Goal: Task Accomplishment & Management: Use online tool/utility

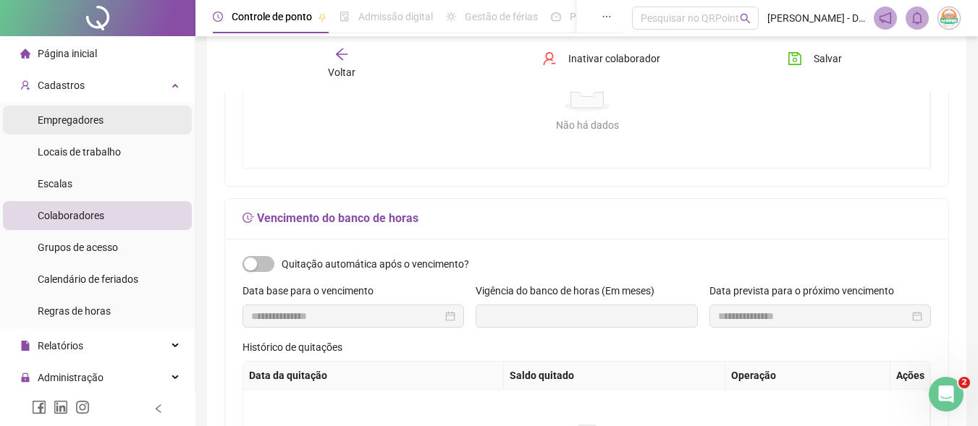
scroll to position [434, 0]
click at [68, 122] on span "Empregadores" at bounding box center [71, 120] width 66 height 12
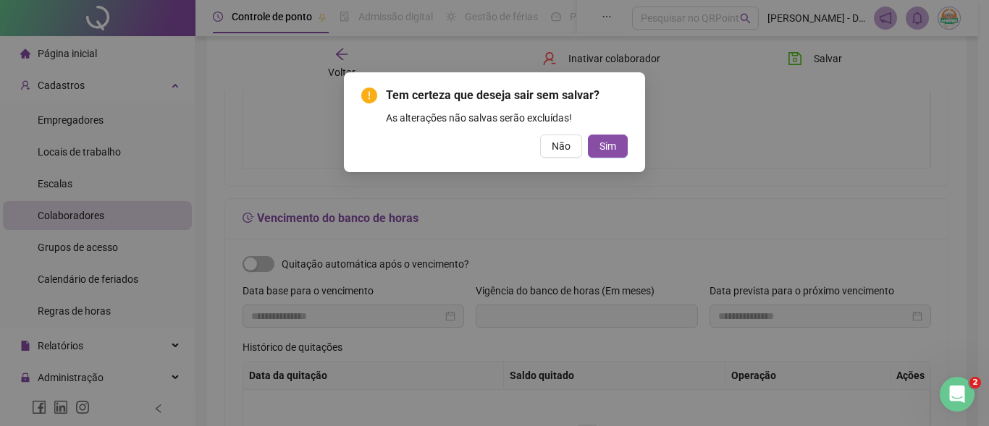
click at [142, 142] on div "Tem certeza que deseja sair sem salvar? As alterações não salvas serão excluída…" at bounding box center [494, 213] width 989 height 426
click at [85, 216] on div "Tem certeza que deseja sair sem salvar? As alterações não salvas serão excluída…" at bounding box center [494, 213] width 989 height 426
click at [555, 145] on span "Não" at bounding box center [561, 146] width 19 height 16
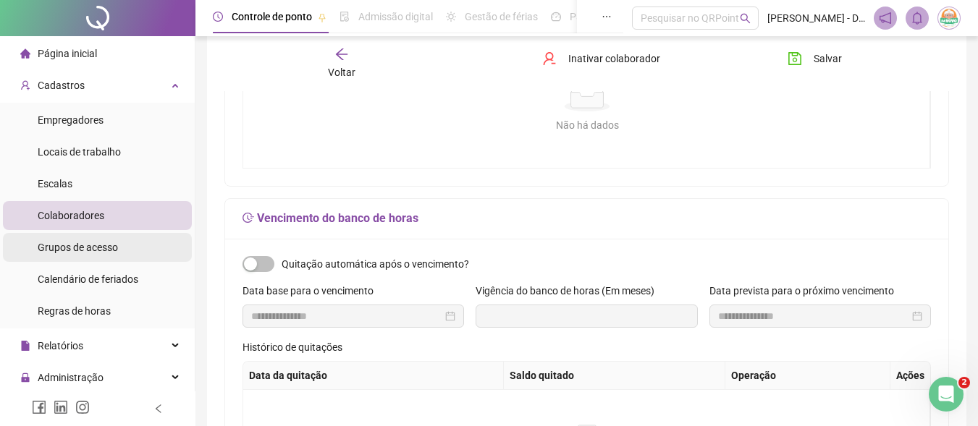
click at [68, 242] on span "Grupos de acesso" at bounding box center [78, 248] width 80 height 12
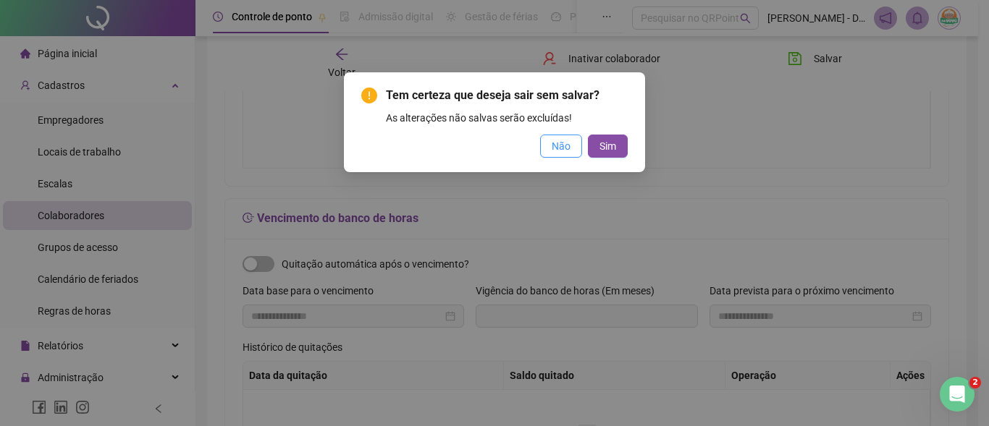
click at [570, 144] on span "Não" at bounding box center [561, 146] width 19 height 16
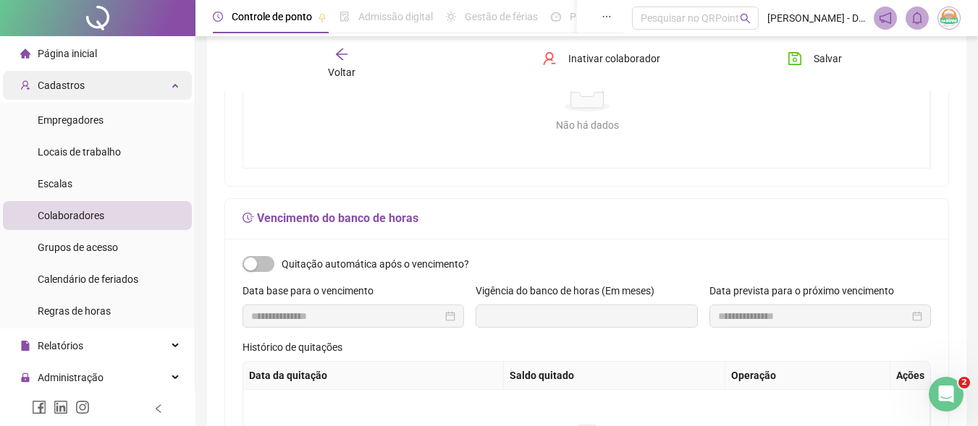
click at [94, 93] on div "Cadastros" at bounding box center [97, 85] width 189 height 29
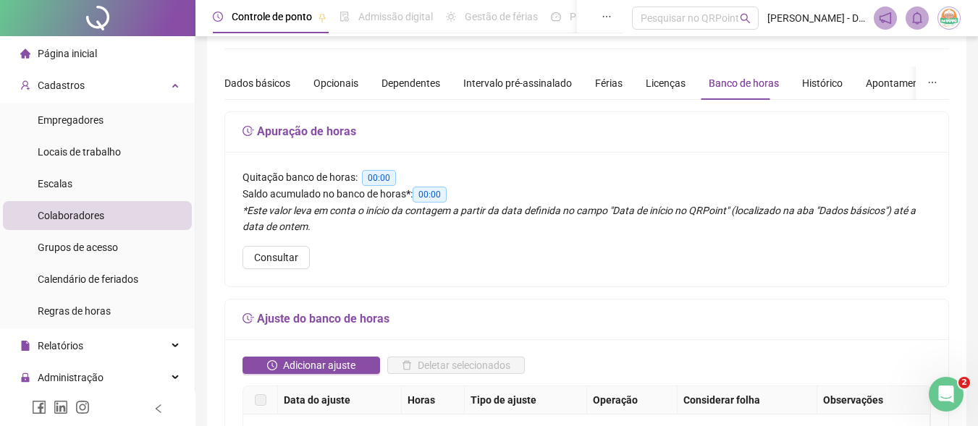
scroll to position [0, 0]
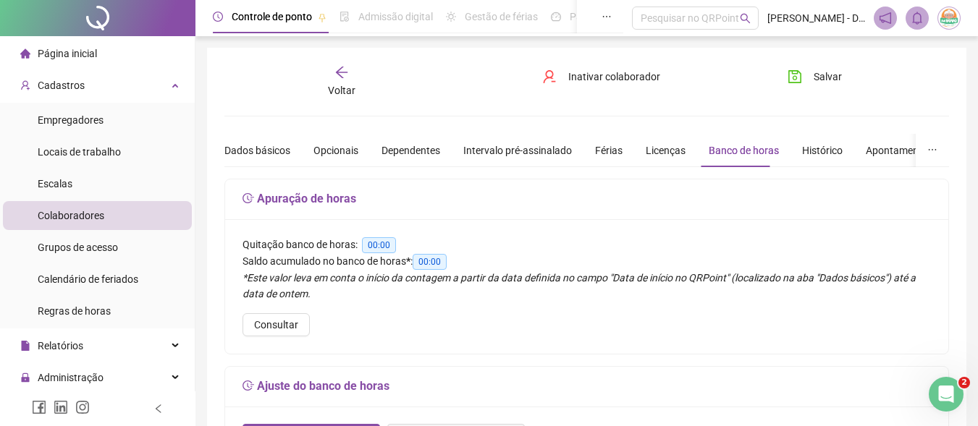
click at [345, 71] on icon "arrow-left" at bounding box center [341, 72] width 14 height 14
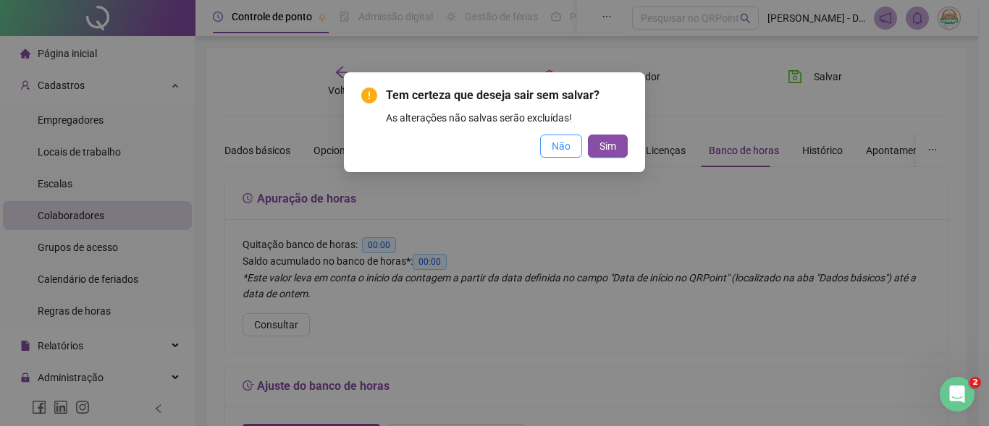
click at [555, 145] on span "Não" at bounding box center [561, 146] width 19 height 16
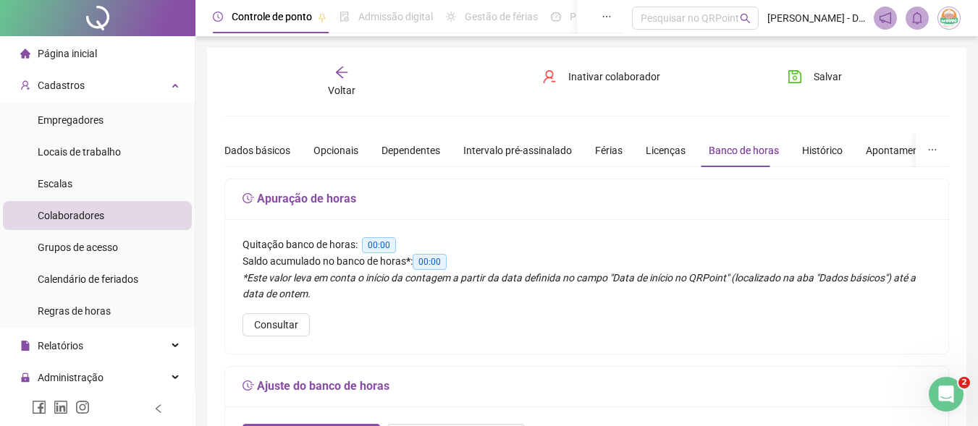
click at [344, 65] on icon "arrow-left" at bounding box center [341, 72] width 14 height 14
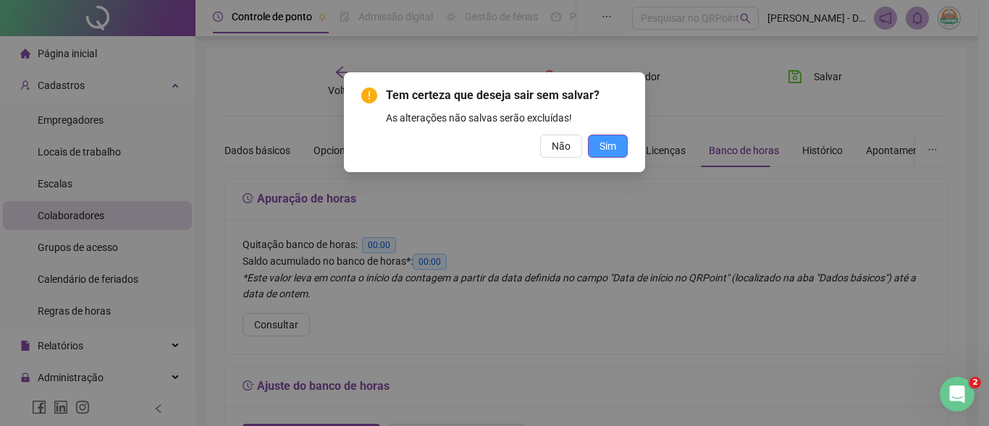
click at [615, 140] on span "Sim" at bounding box center [607, 146] width 17 height 16
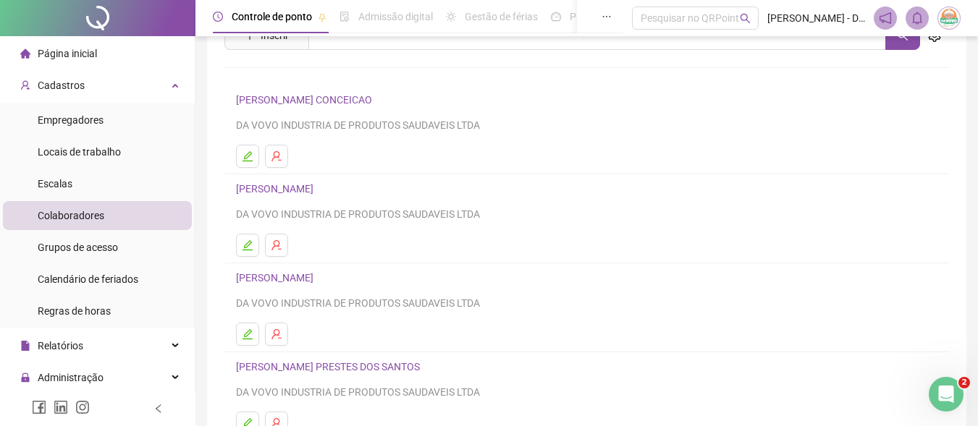
scroll to position [185, 0]
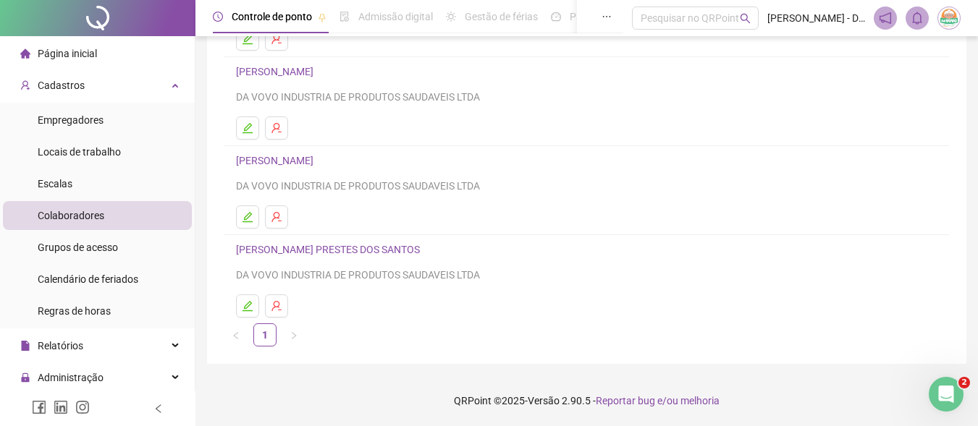
click at [392, 248] on link "[PERSON_NAME] PRESTES DOS [PERSON_NAME]" at bounding box center [330, 250] width 188 height 12
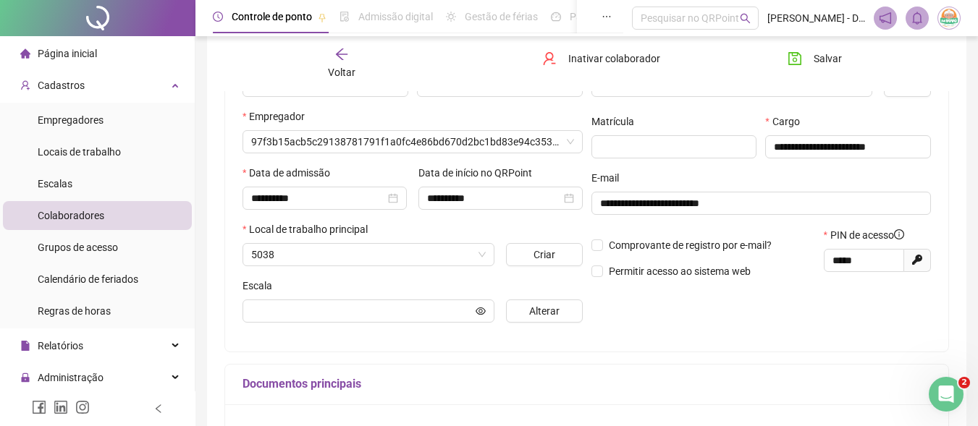
scroll to position [192, 0]
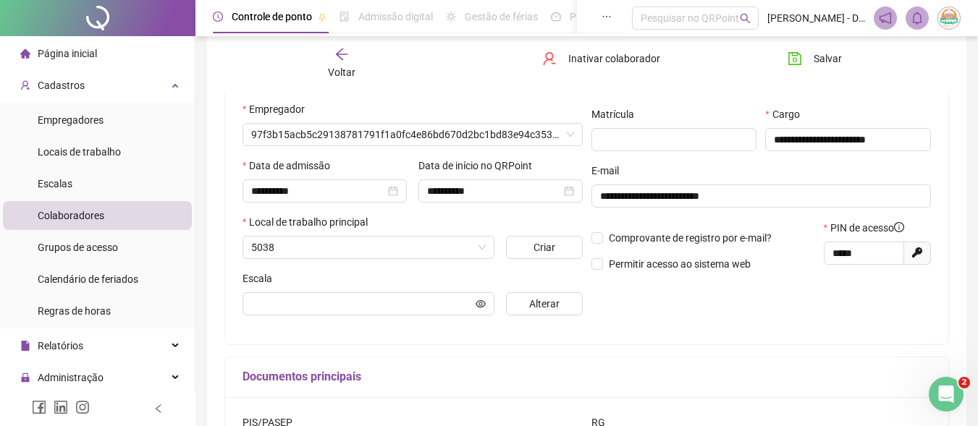
type input "**********"
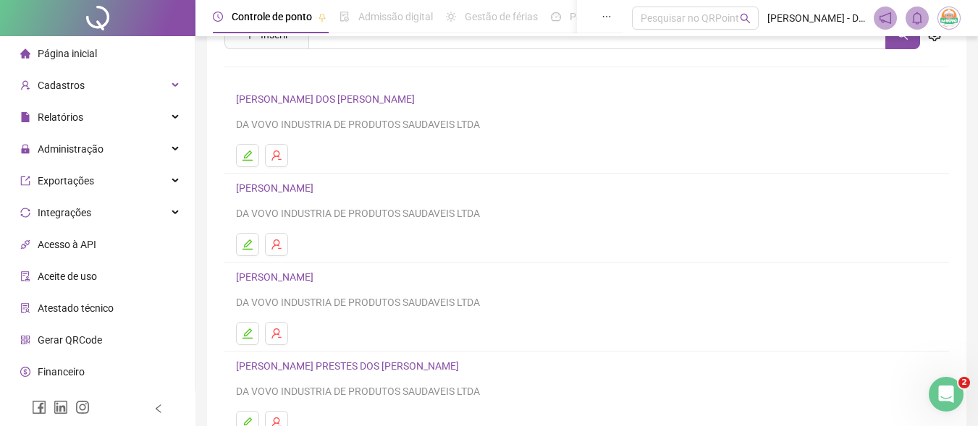
scroll to position [145, 0]
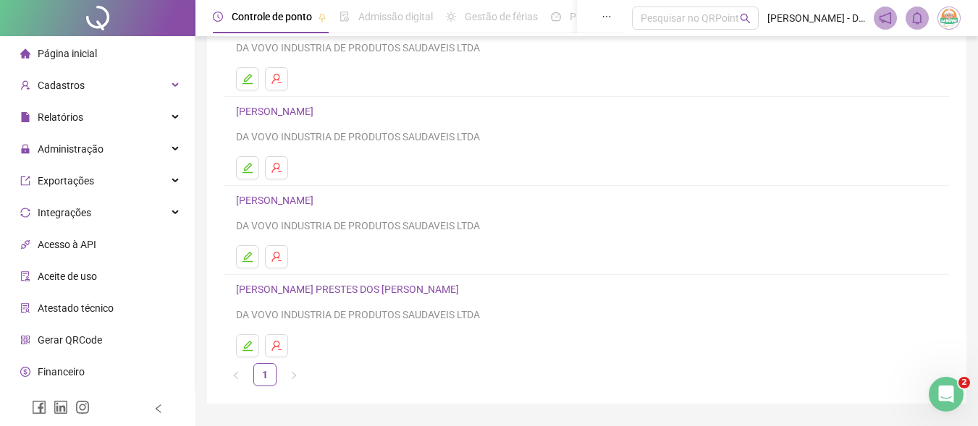
click at [363, 286] on link "[PERSON_NAME] PRESTES DOS [PERSON_NAME]" at bounding box center [349, 290] width 227 height 12
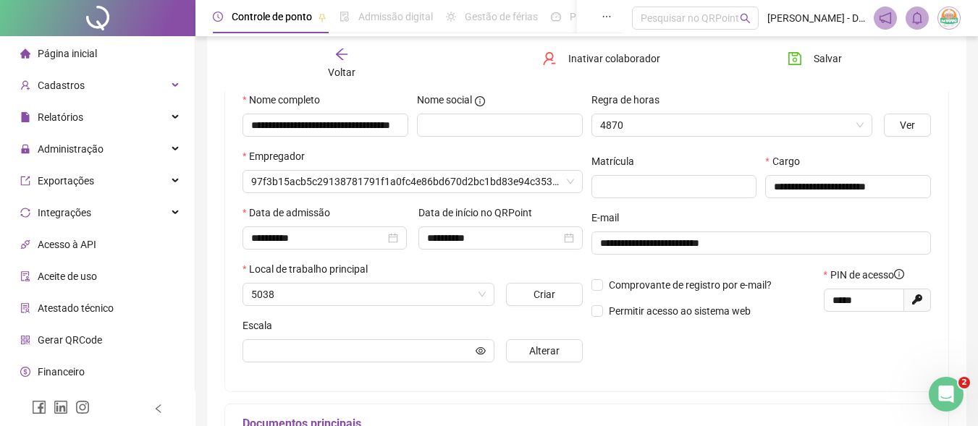
scroll to position [152, 0]
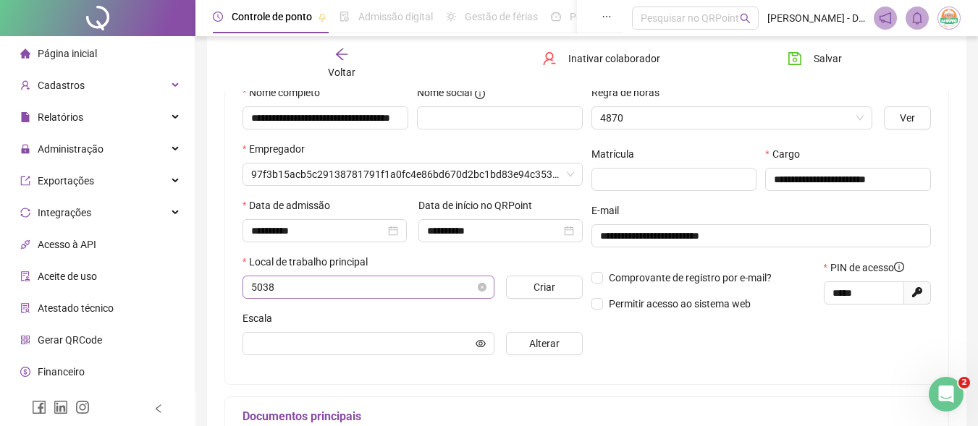
type input "**********"
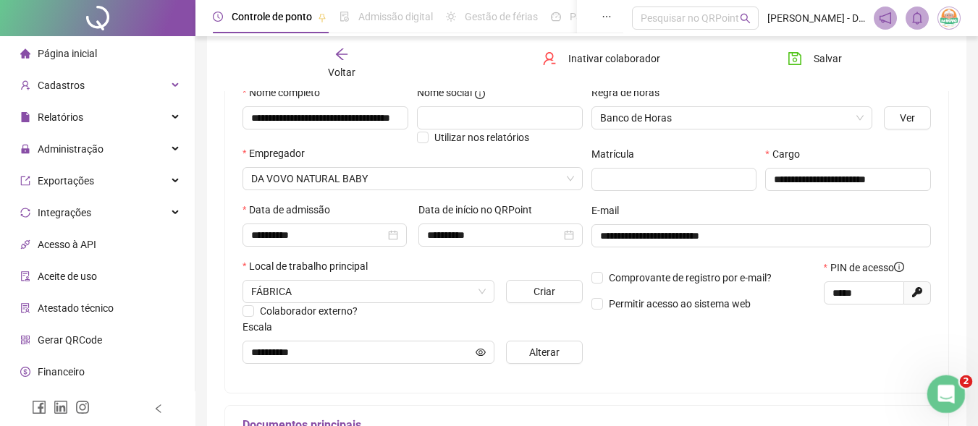
click at [947, 386] on icon "Abrir mensagem da Intercom" at bounding box center [944, 393] width 24 height 24
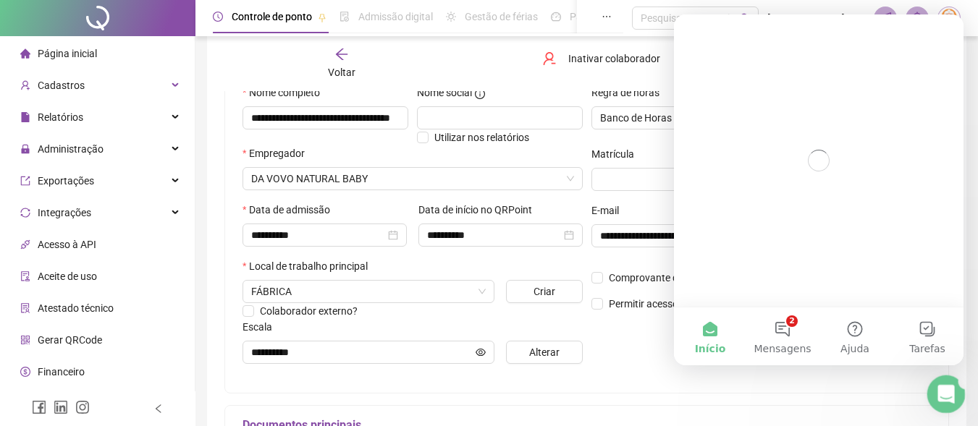
scroll to position [0, 0]
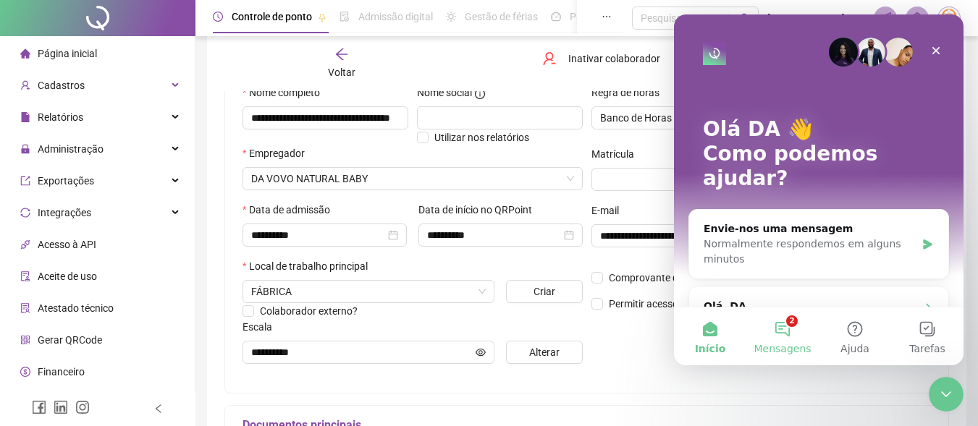
click at [782, 323] on button "2 Mensagens" at bounding box center [782, 337] width 72 height 58
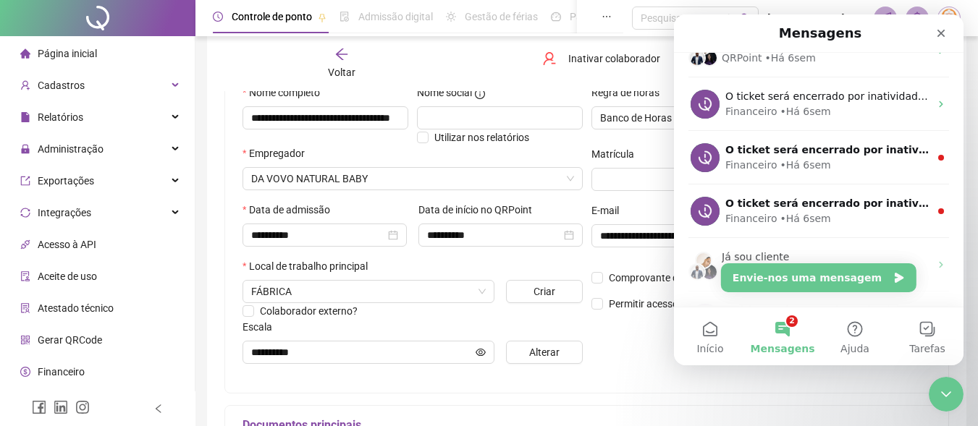
scroll to position [339, 0]
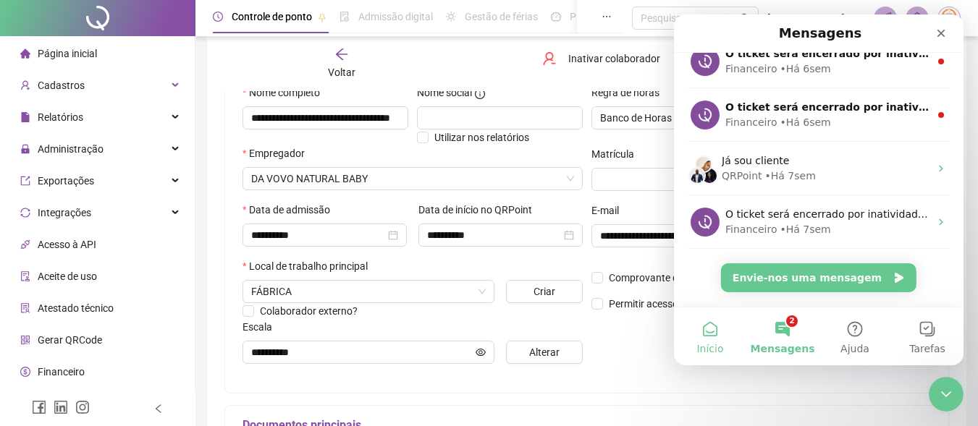
click at [699, 332] on button "Início" at bounding box center [710, 337] width 72 height 58
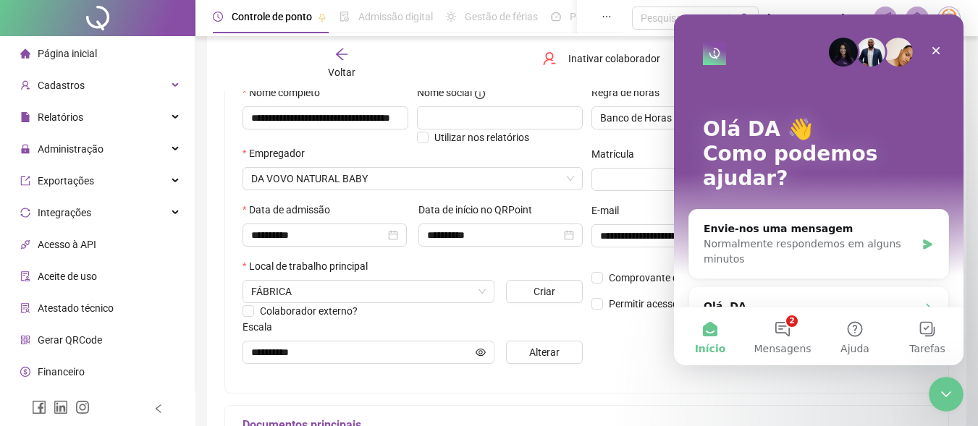
click at [630, 356] on div "**********" at bounding box center [761, 230] width 349 height 291
click at [941, 385] on icon "Fechar mensagem da Intercom" at bounding box center [943, 392] width 17 height 17
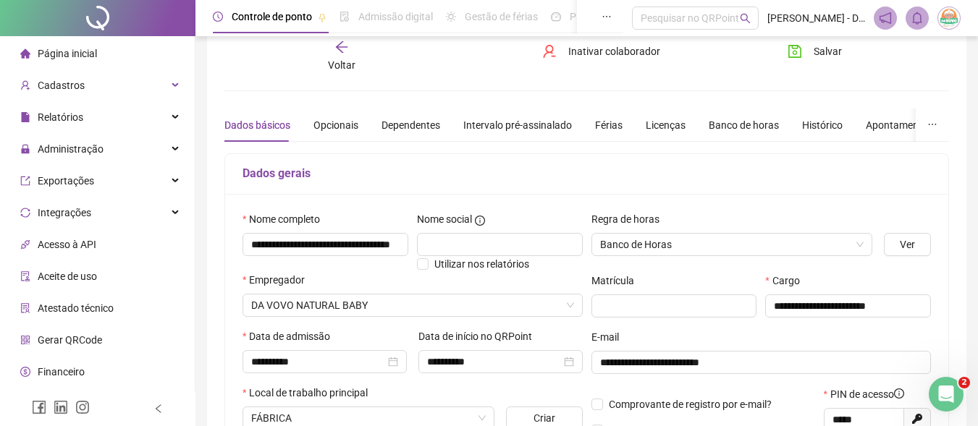
scroll to position [0, 0]
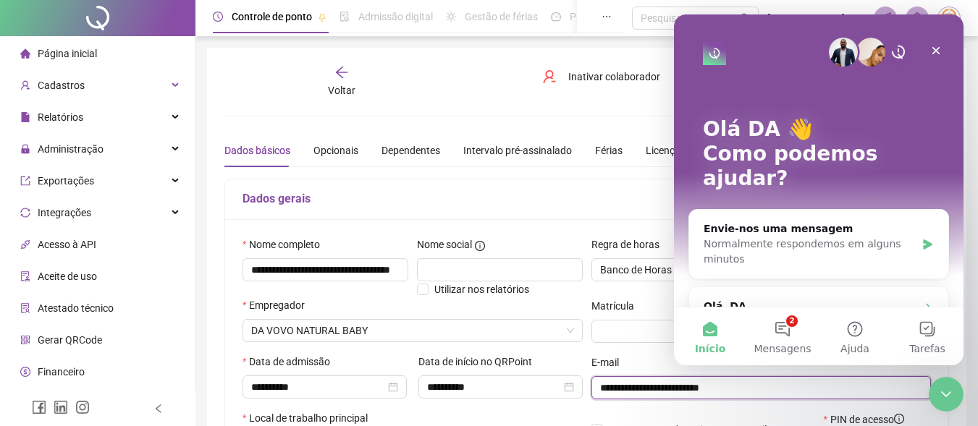
click at [810, 392] on input "**********" at bounding box center [760, 388] width 320 height 16
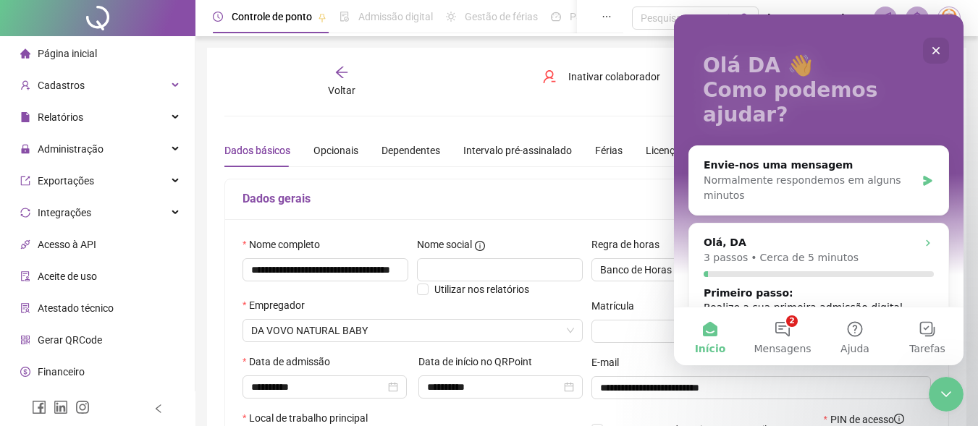
scroll to position [72, 0]
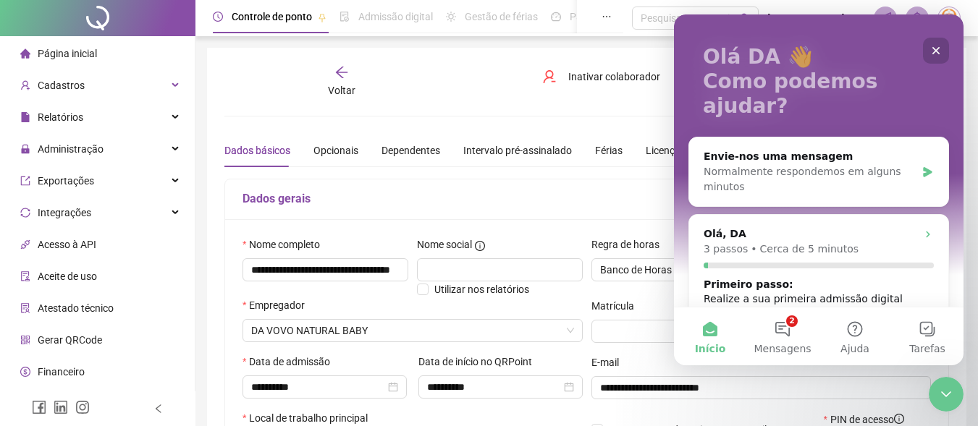
click at [935, 51] on icon "Fechar" at bounding box center [936, 51] width 8 height 8
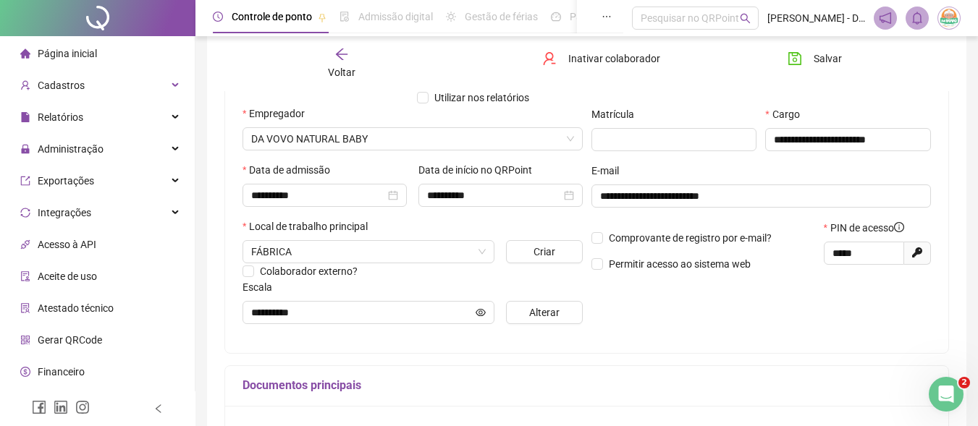
scroll to position [217, 0]
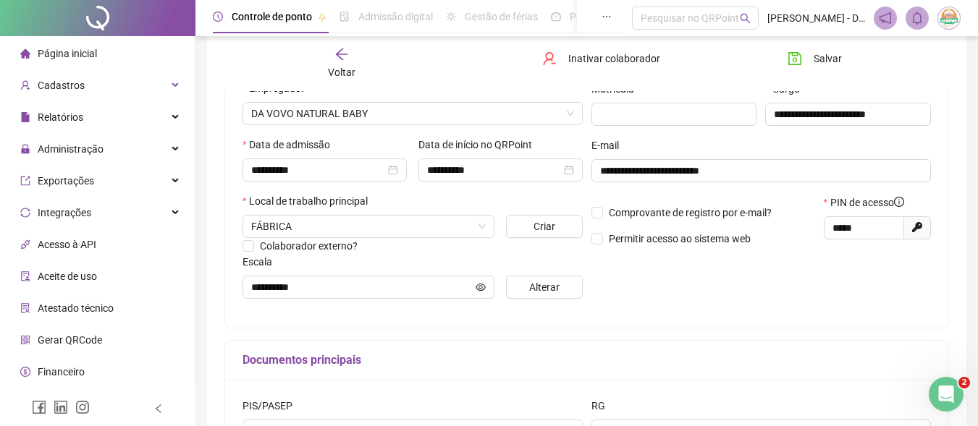
click at [919, 221] on span "Gerar novo pin" at bounding box center [917, 227] width 27 height 23
click at [919, 222] on icon "Gerar novo pin" at bounding box center [917, 227] width 10 height 10
type input "*****"
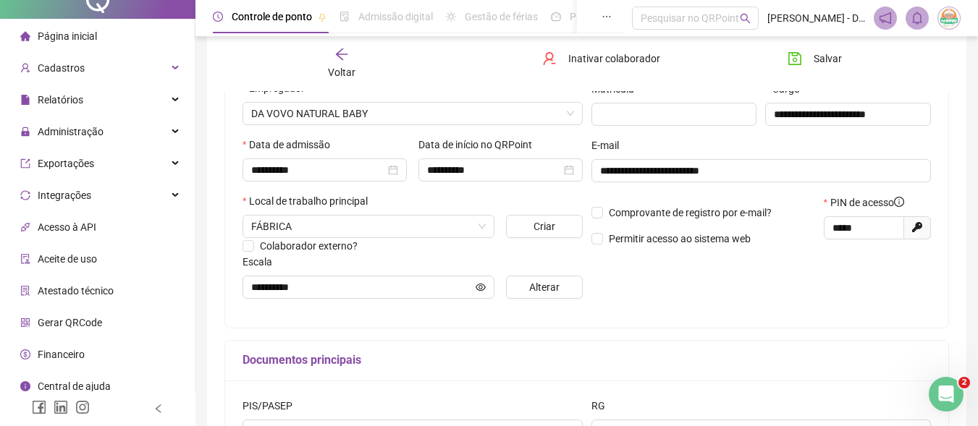
scroll to position [27, 0]
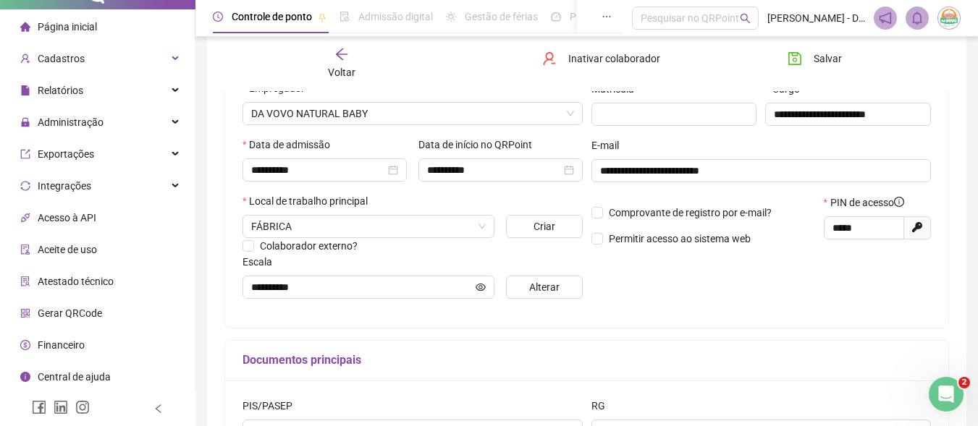
click at [107, 318] on li "Gerar QRCode" at bounding box center [97, 313] width 189 height 29
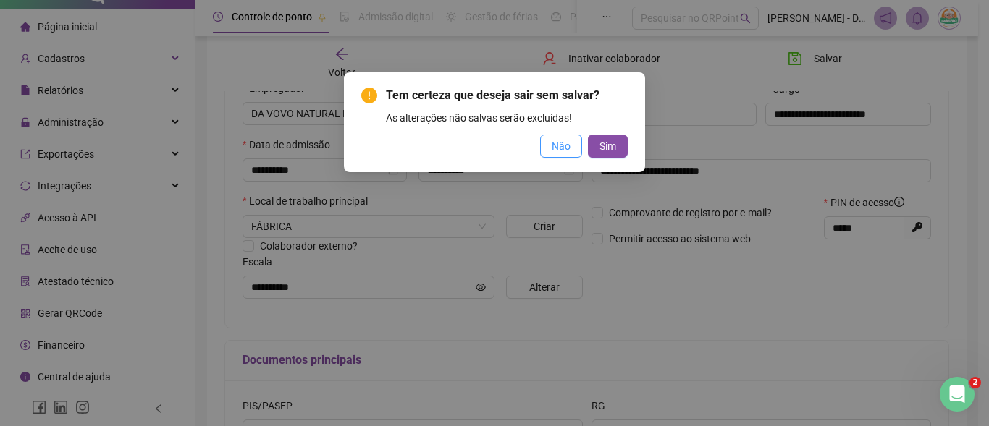
click at [554, 154] on button "Não" at bounding box center [561, 146] width 42 height 23
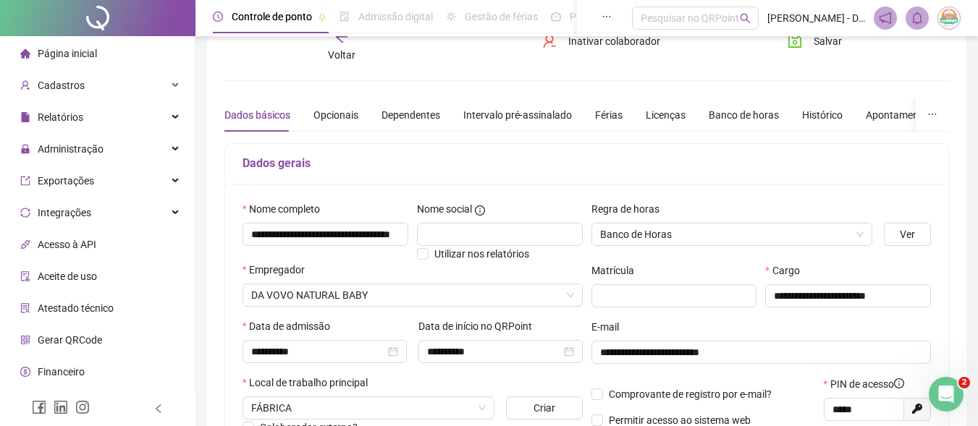
scroll to position [0, 0]
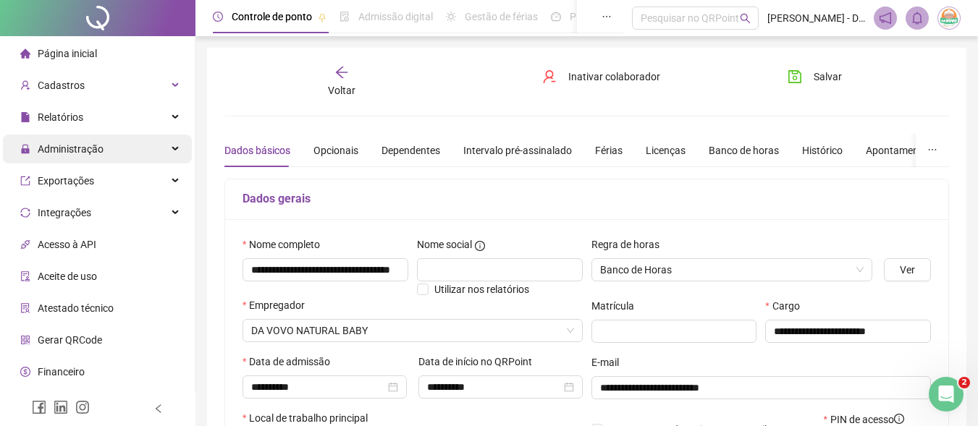
click at [43, 159] on span "Administração" at bounding box center [61, 149] width 83 height 29
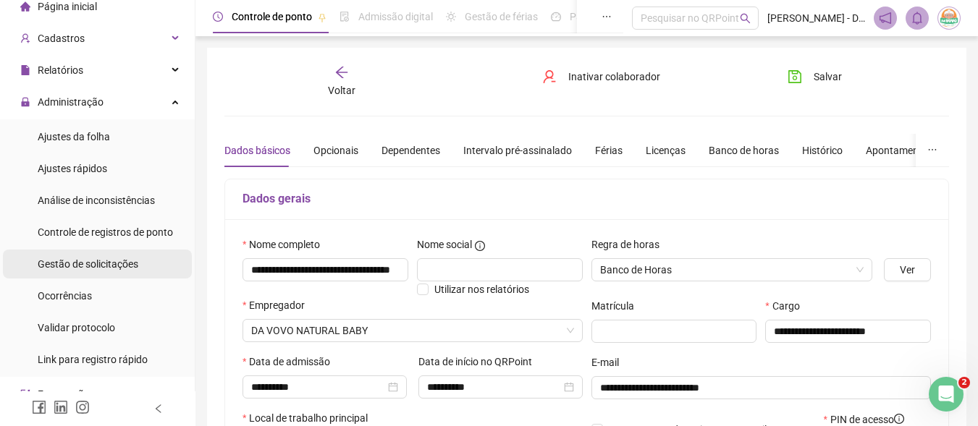
scroll to position [72, 0]
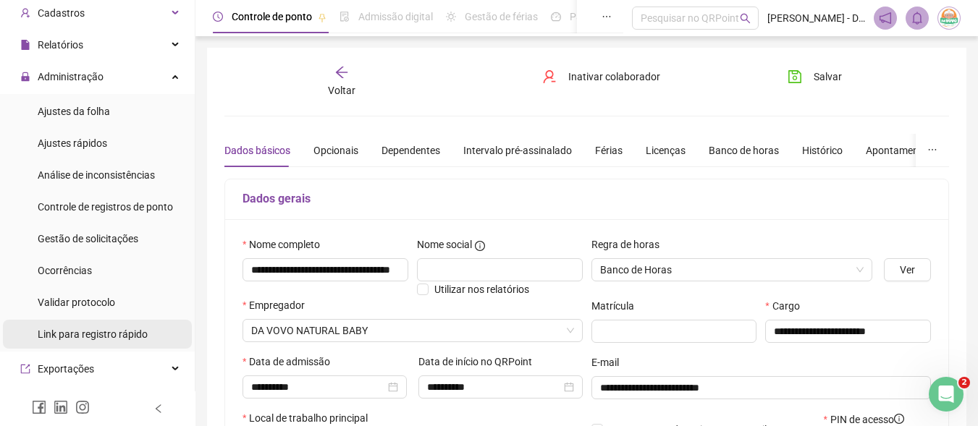
click at [70, 332] on span "Link para registro rápido" at bounding box center [93, 335] width 110 height 12
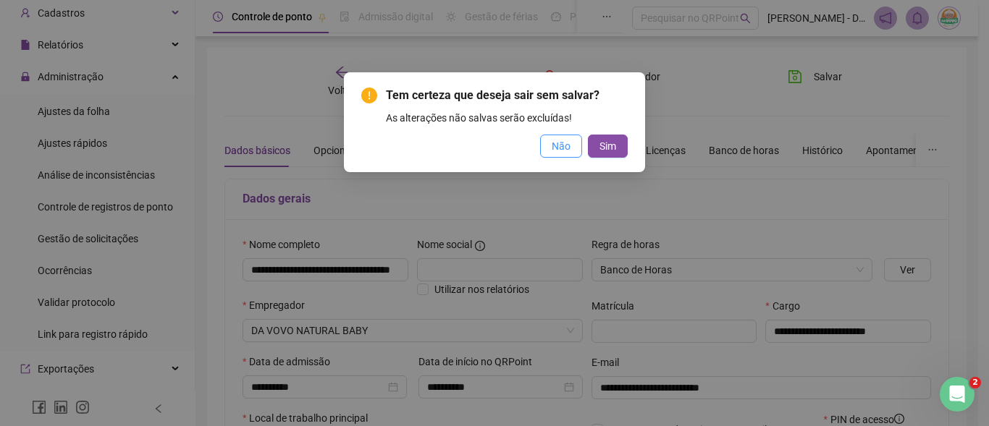
click at [557, 141] on span "Não" at bounding box center [561, 146] width 19 height 16
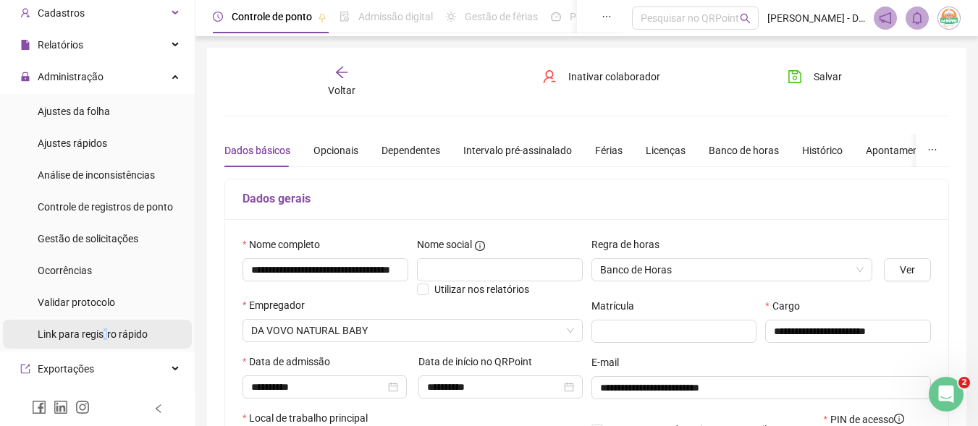
click at [104, 331] on span "Link para registro rápido" at bounding box center [93, 335] width 110 height 12
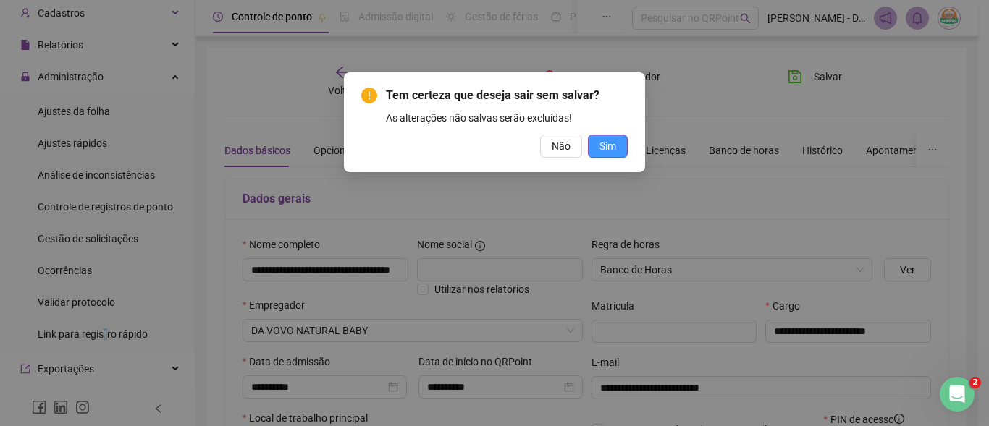
click at [593, 145] on button "Sim" at bounding box center [608, 146] width 40 height 23
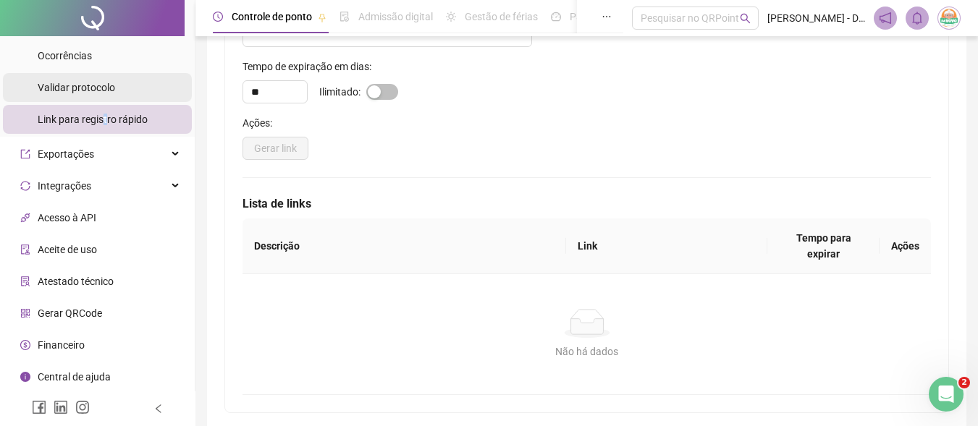
scroll to position [145, 0]
click at [94, 221] on span "Acesso à API" at bounding box center [67, 218] width 59 height 12
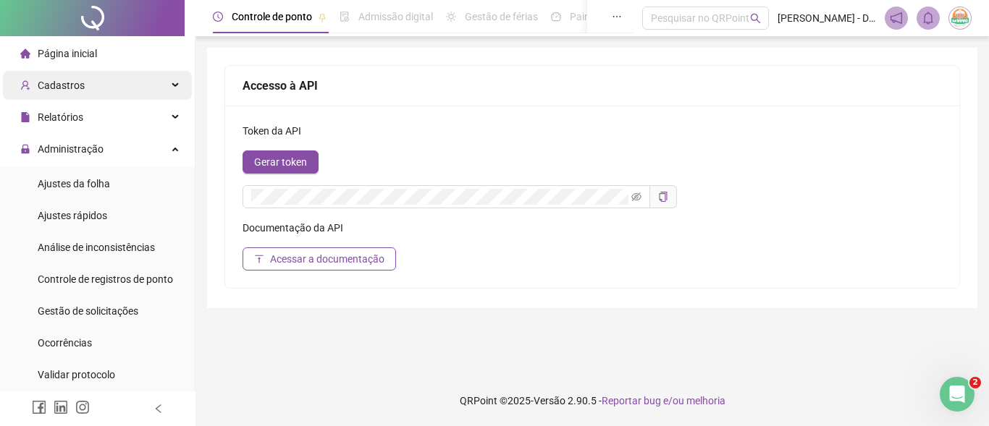
click at [150, 83] on div "Cadastros" at bounding box center [97, 85] width 189 height 29
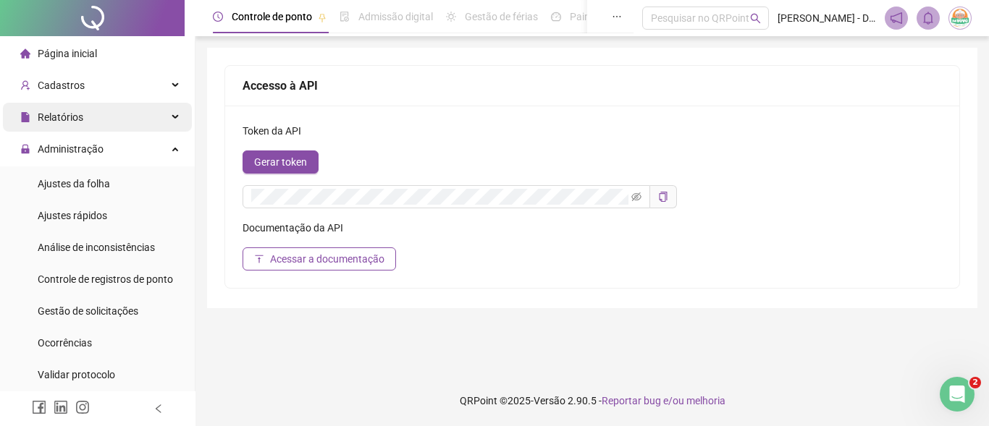
click at [150, 106] on div "Relatórios" at bounding box center [97, 117] width 189 height 29
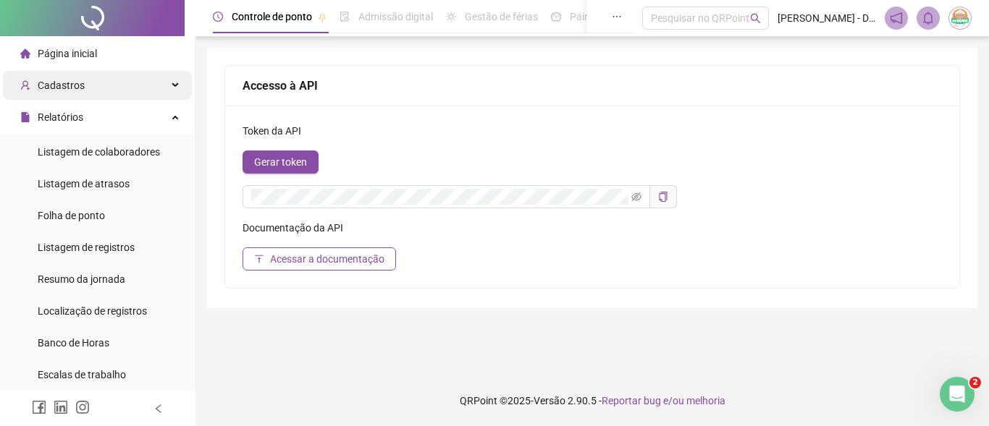
click at [155, 89] on div "Cadastros" at bounding box center [97, 85] width 189 height 29
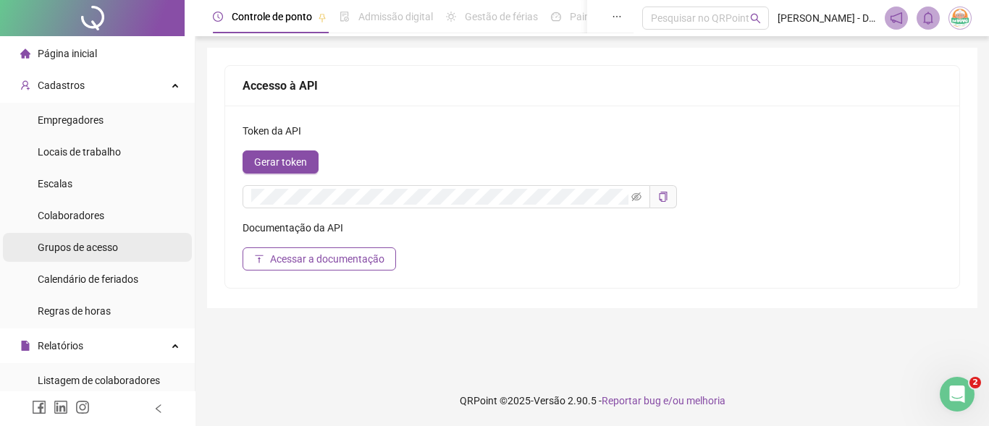
click at [135, 252] on li "Grupos de acesso" at bounding box center [97, 247] width 189 height 29
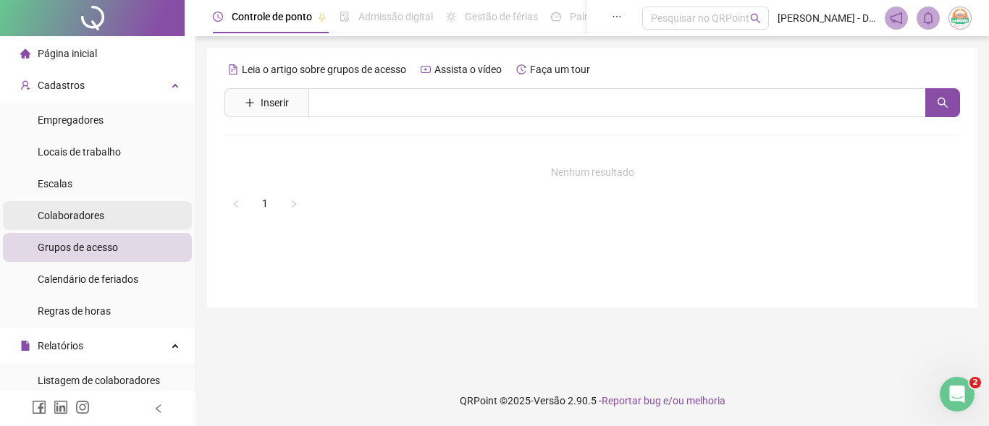
click at [104, 215] on li "Colaboradores" at bounding box center [97, 215] width 189 height 29
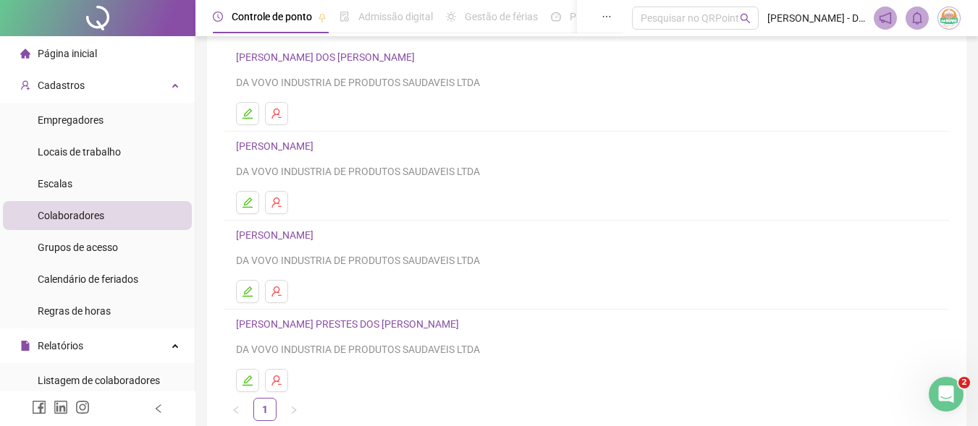
scroll to position [40, 0]
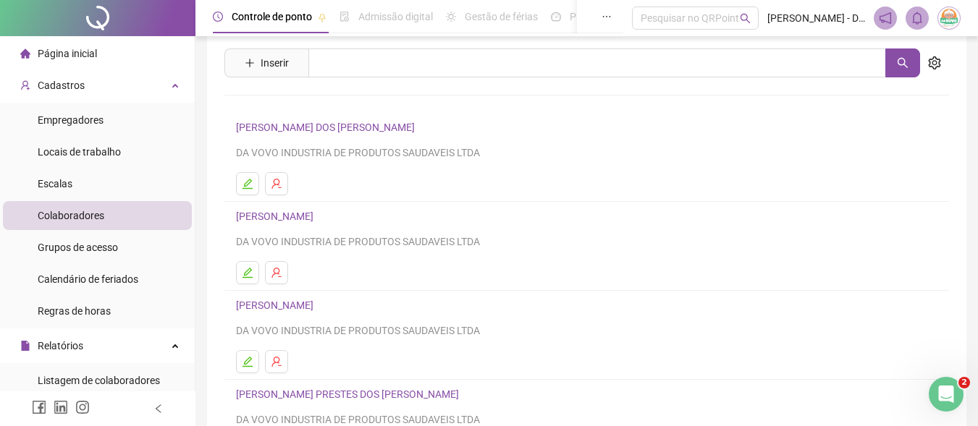
click at [947, 25] on img at bounding box center [949, 18] width 22 height 22
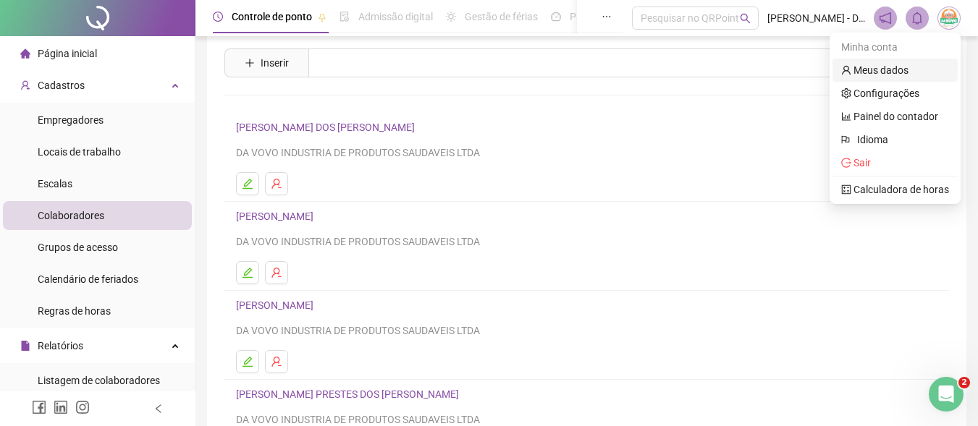
click at [908, 73] on link "Meus dados" at bounding box center [874, 70] width 67 height 12
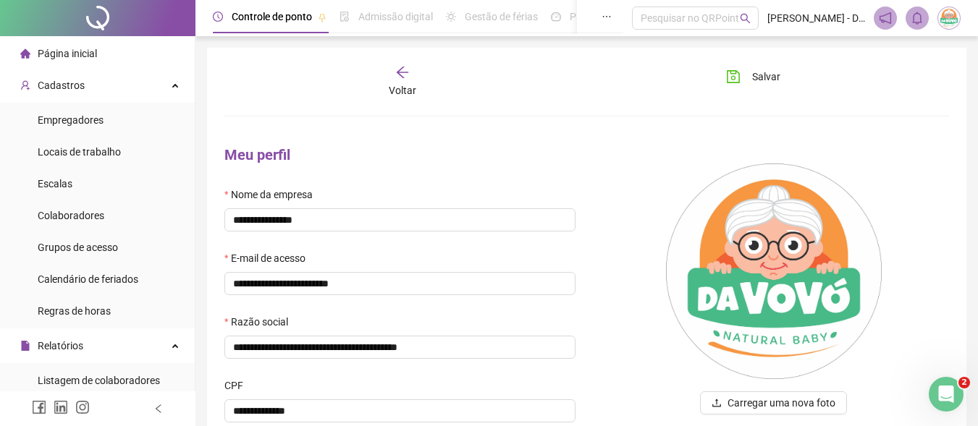
click at [407, 72] on icon "arrow-left" at bounding box center [402, 72] width 14 height 14
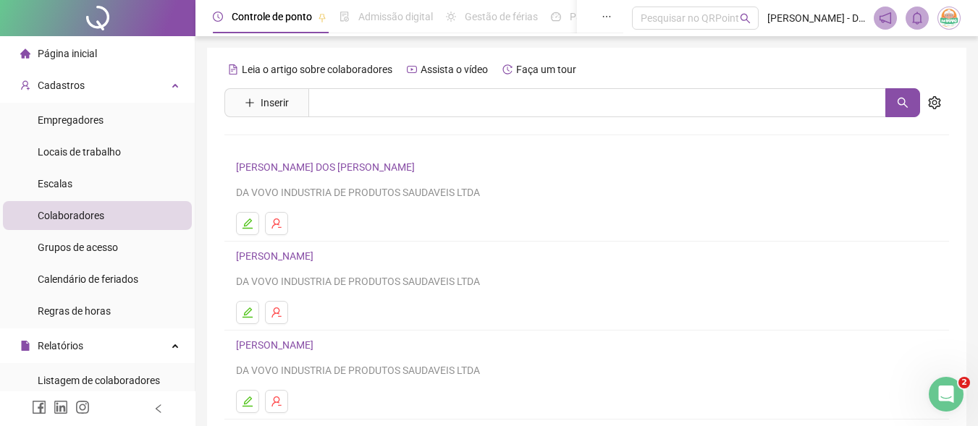
scroll to position [145, 0]
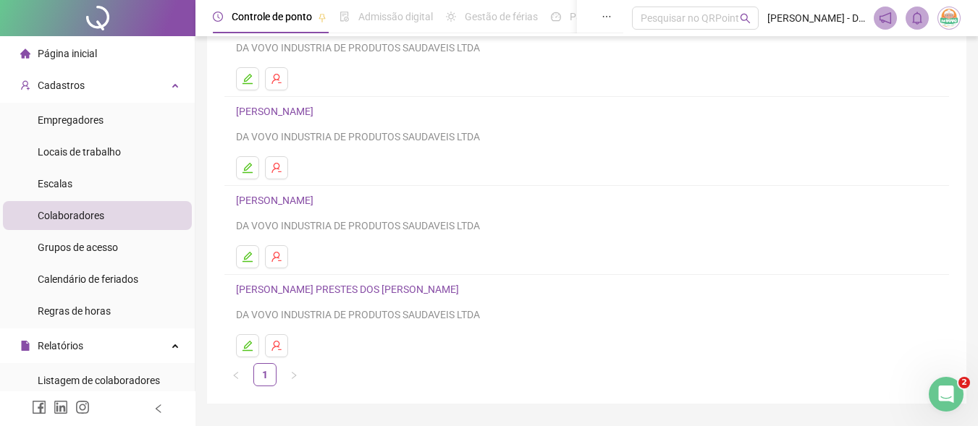
click at [318, 206] on link "[PERSON_NAME]" at bounding box center [277, 201] width 82 height 12
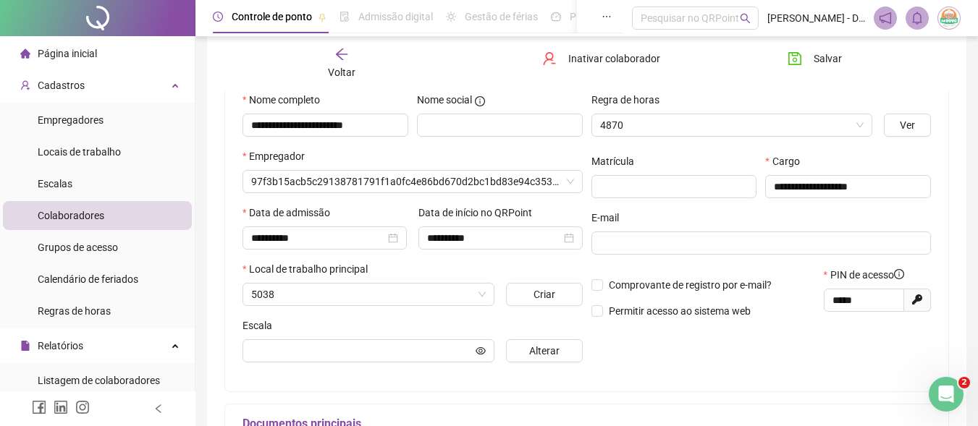
scroll to position [152, 0]
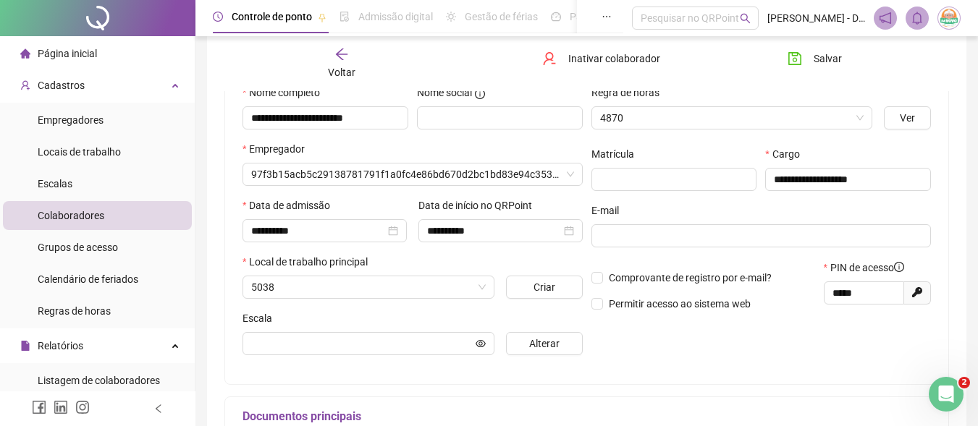
type input "**********"
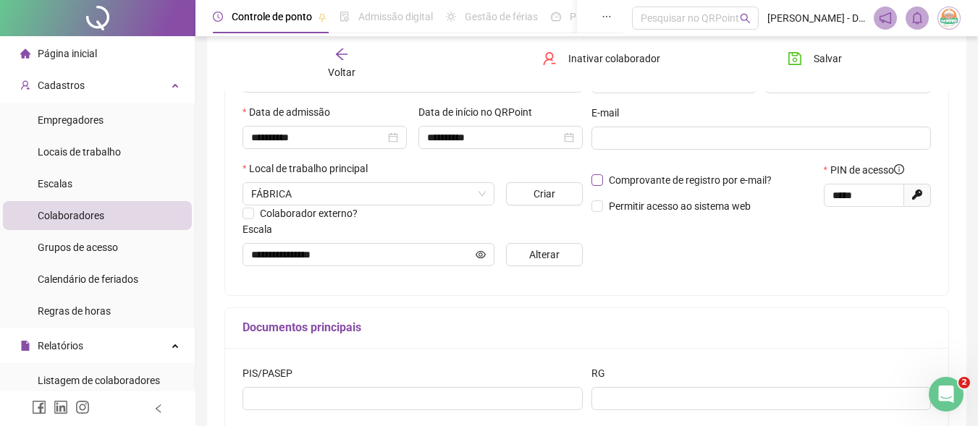
scroll to position [224, 0]
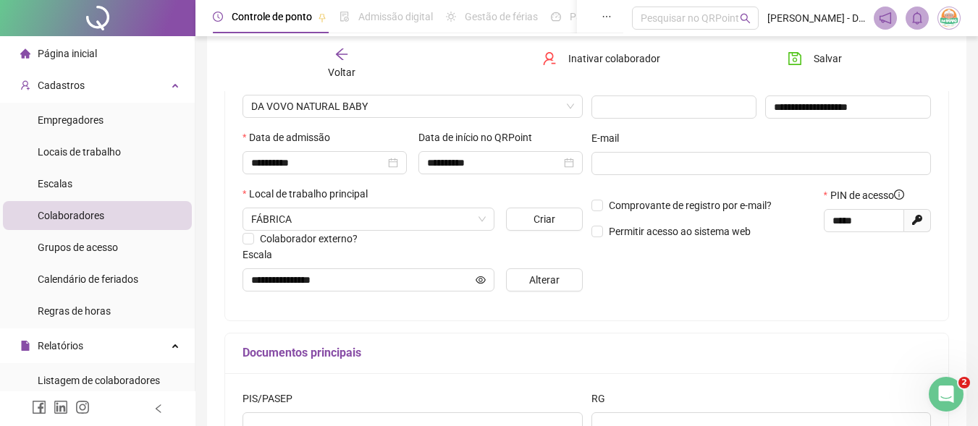
click at [339, 64] on div "Voltar" at bounding box center [341, 63] width 111 height 33
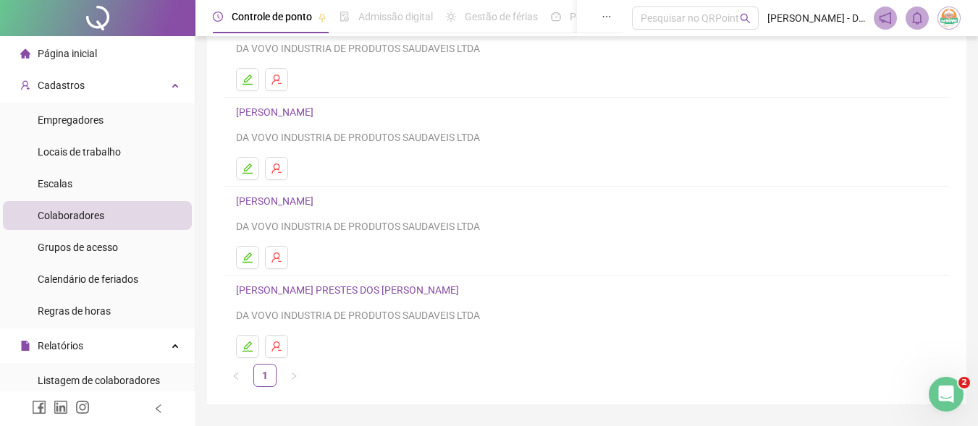
scroll to position [145, 0]
click at [394, 287] on link "[PERSON_NAME] PRESTES DOS [PERSON_NAME]" at bounding box center [349, 290] width 227 height 12
click at [394, 287] on div "Leia o artigo sobre colaboradores Assista o vídeo Faça um tour Inserir Nenhum r…" at bounding box center [586, 149] width 725 height 473
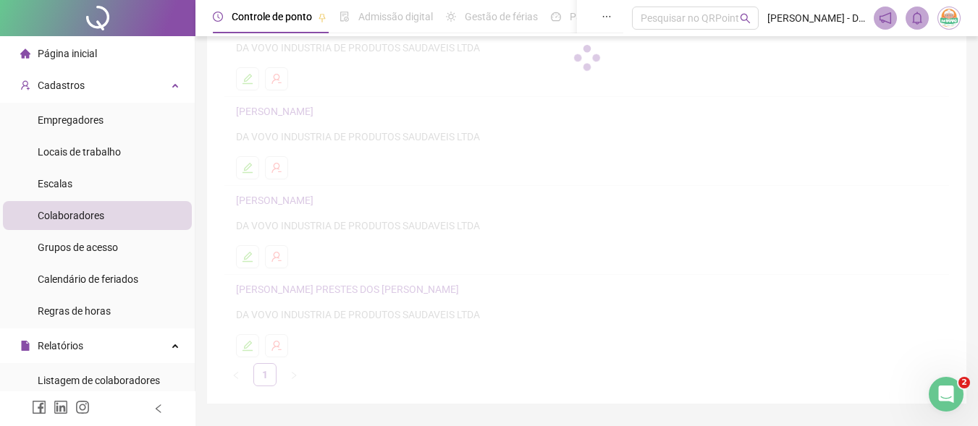
scroll to position [152, 0]
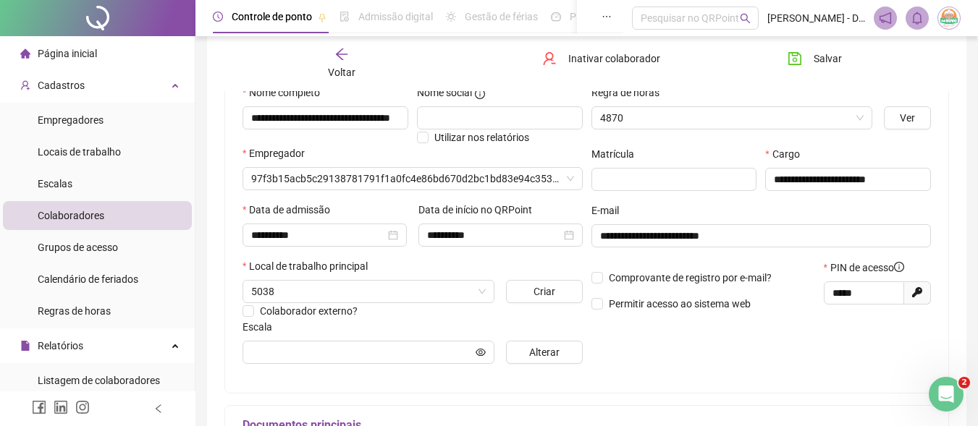
type input "**********"
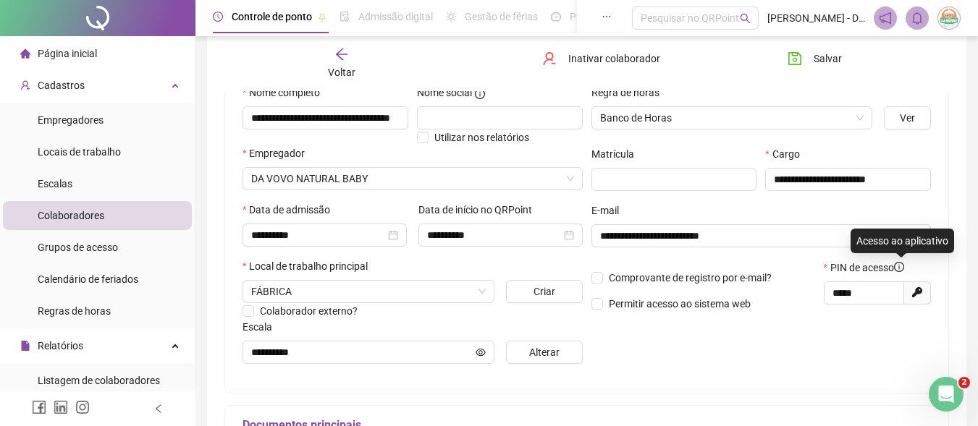
click at [903, 268] on icon "info-circle" at bounding box center [899, 267] width 10 height 10
click at [883, 266] on span "PIN de acesso" at bounding box center [867, 268] width 74 height 16
click at [921, 295] on icon "Gerar novo pin" at bounding box center [917, 292] width 10 height 10
click at [924, 293] on span "Gerar novo pin" at bounding box center [917, 293] width 27 height 23
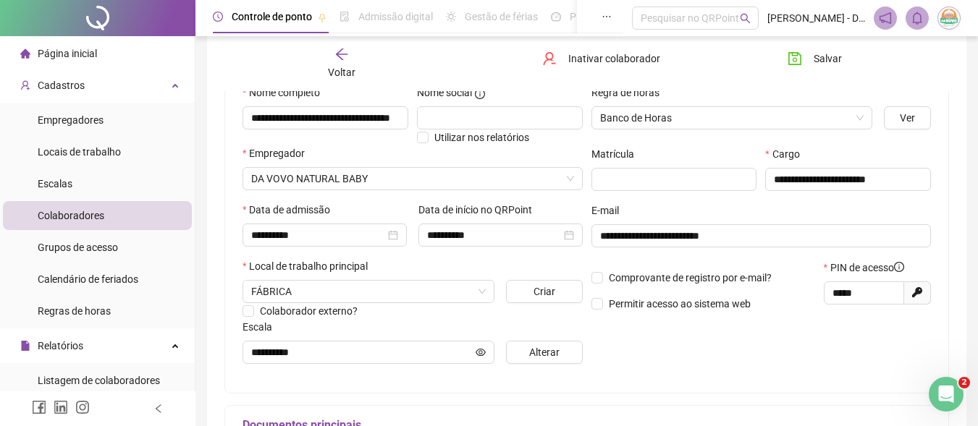
click at [918, 290] on icon at bounding box center [917, 292] width 10 height 10
click at [919, 292] on icon at bounding box center [917, 292] width 10 height 10
click at [912, 294] on icon "Gerar novo pin" at bounding box center [917, 292] width 10 height 10
click at [918, 235] on icon "eye-invisible" at bounding box center [917, 236] width 10 height 10
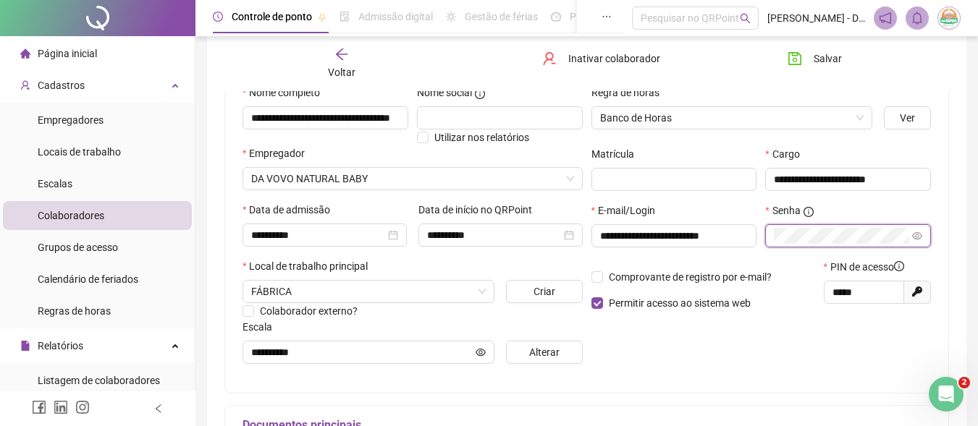
click at [918, 235] on icon "eye" at bounding box center [917, 235] width 10 height 7
click at [918, 235] on icon "eye-invisible" at bounding box center [917, 236] width 10 height 10
click at [918, 235] on icon "eye" at bounding box center [917, 235] width 10 height 7
click at [922, 291] on span "Gerar novo pin" at bounding box center [917, 292] width 27 height 23
click at [920, 291] on icon at bounding box center [917, 292] width 10 height 10
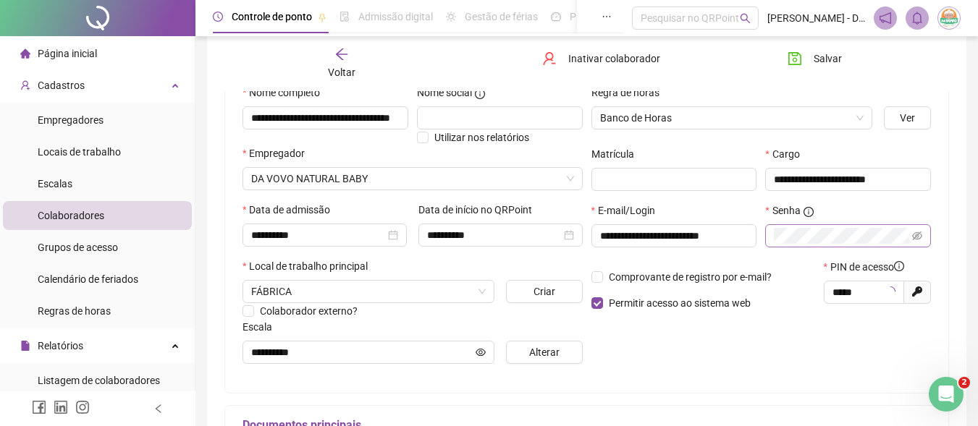
type input "*****"
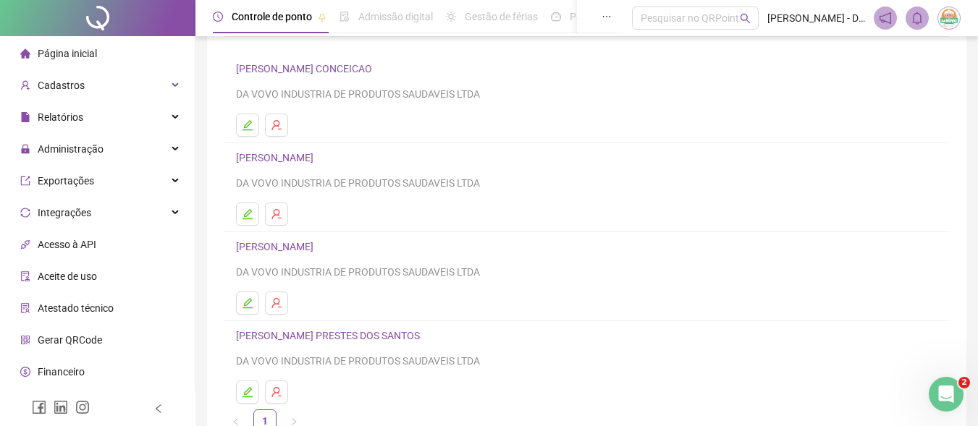
scroll to position [185, 0]
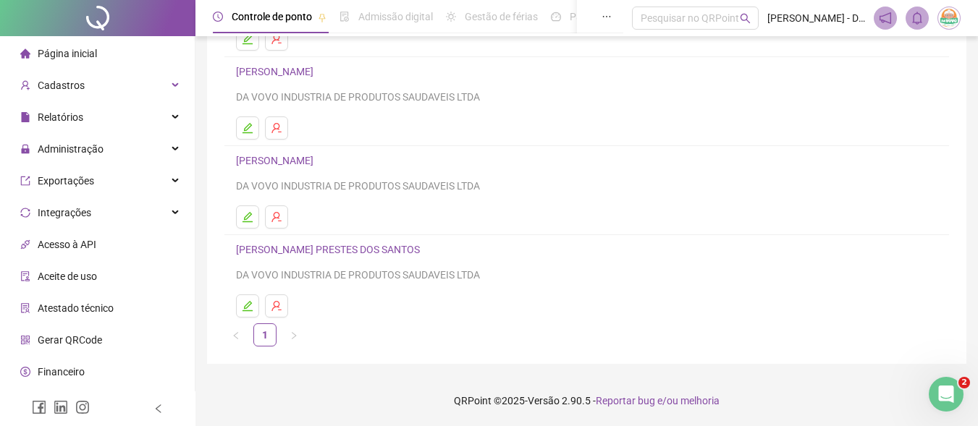
click at [416, 253] on link "[PERSON_NAME] PRESTES DOS [PERSON_NAME]" at bounding box center [330, 250] width 188 height 12
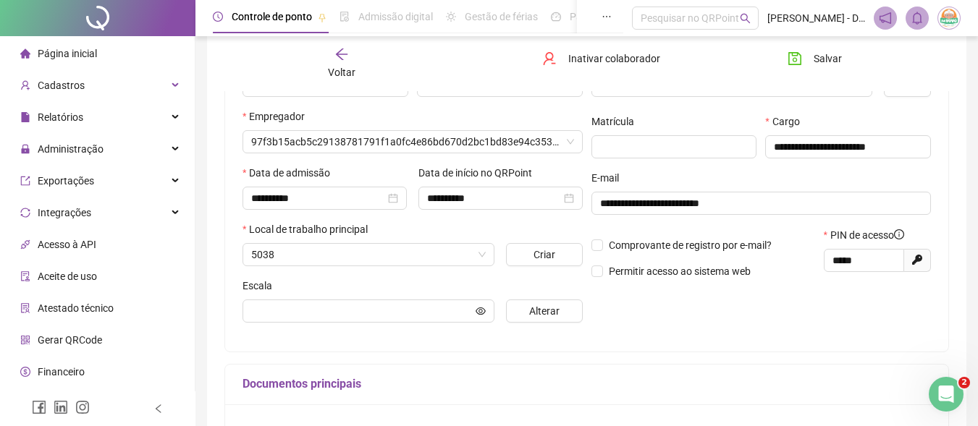
scroll to position [192, 0]
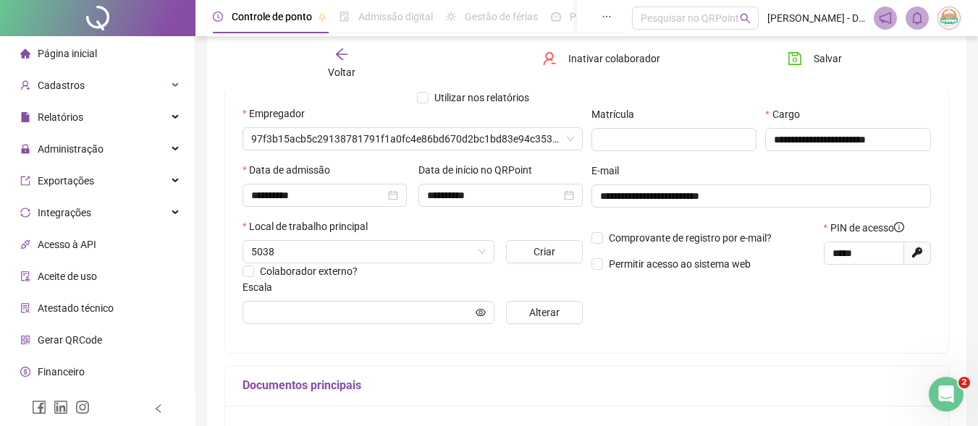
type input "**********"
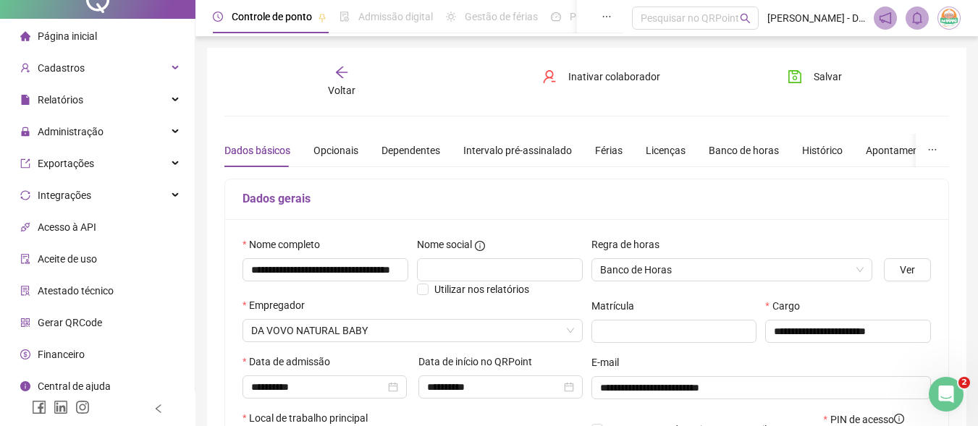
scroll to position [27, 0]
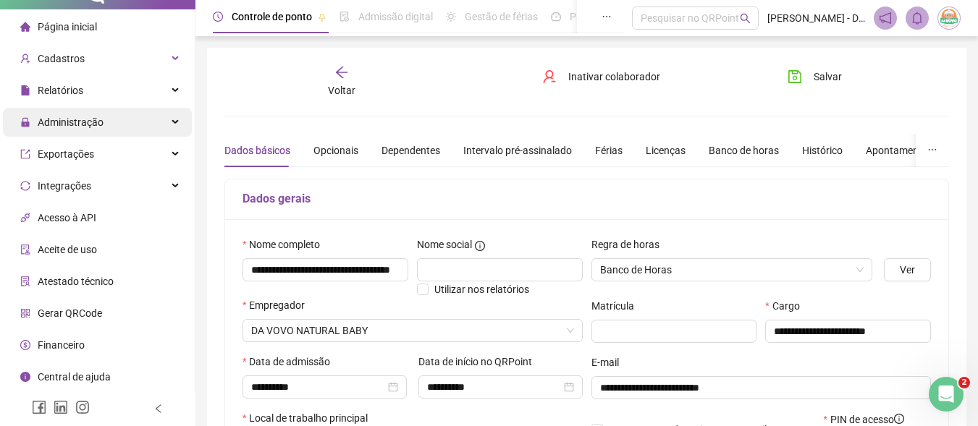
click at [139, 125] on div "Administração" at bounding box center [97, 122] width 189 height 29
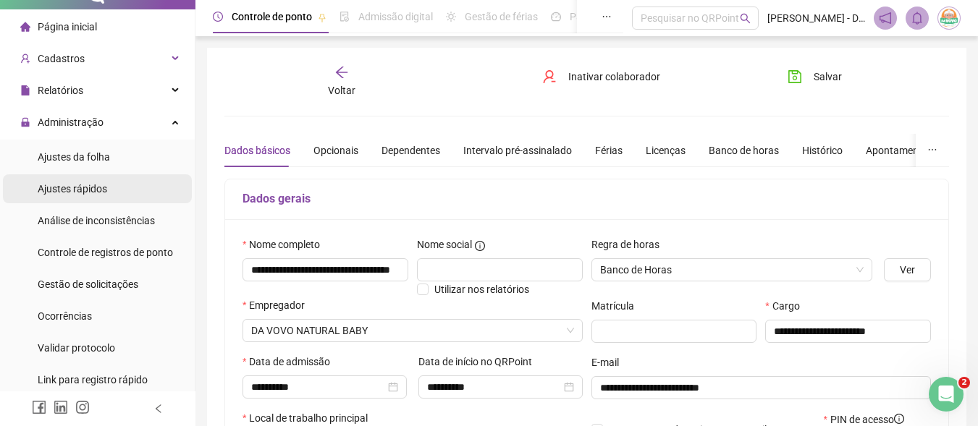
click at [133, 187] on li "Ajustes rápidos" at bounding box center [97, 188] width 189 height 29
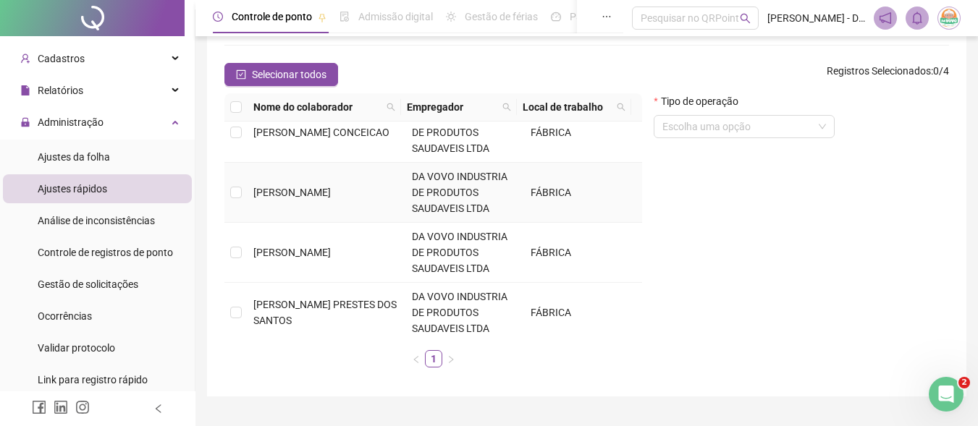
scroll to position [23, 0]
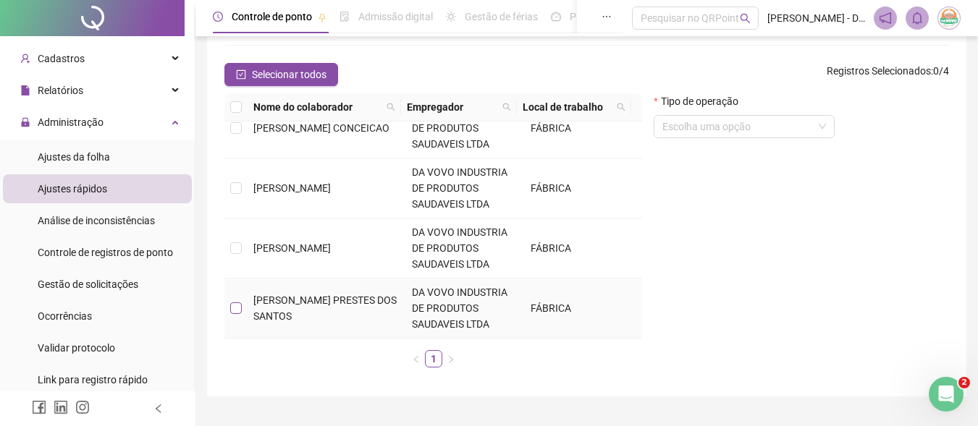
click at [233, 302] on label at bounding box center [236, 308] width 12 height 16
click at [245, 311] on td at bounding box center [235, 309] width 23 height 60
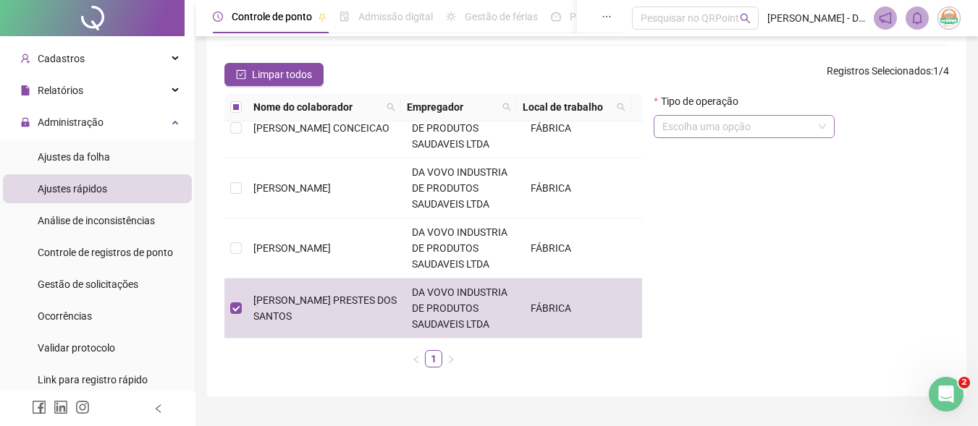
click at [764, 131] on input "search" at bounding box center [737, 127] width 151 height 22
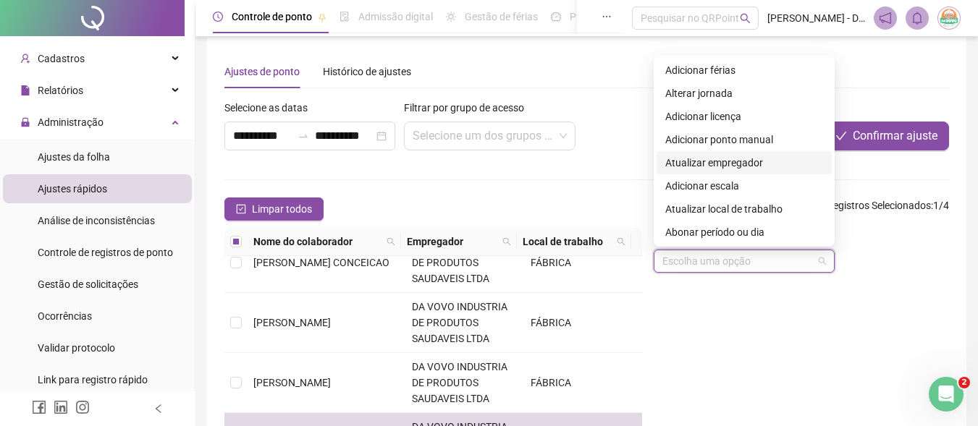
scroll to position [0, 0]
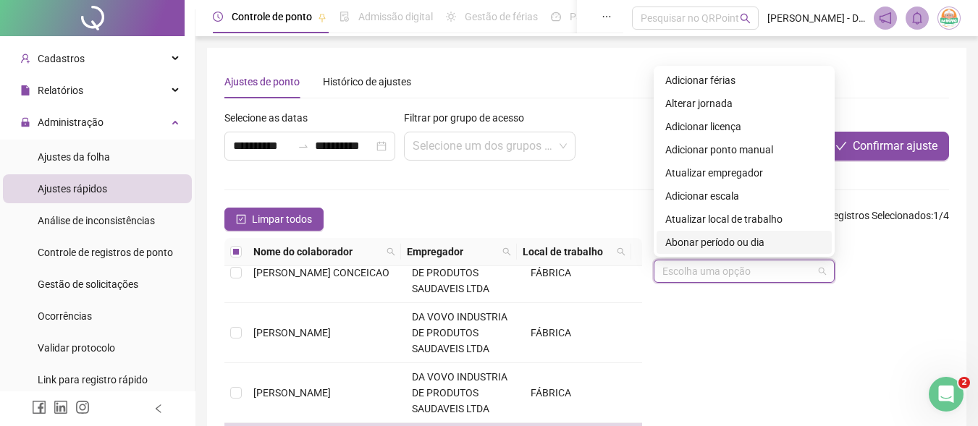
click at [765, 295] on div at bounding box center [801, 295] width 295 height 1
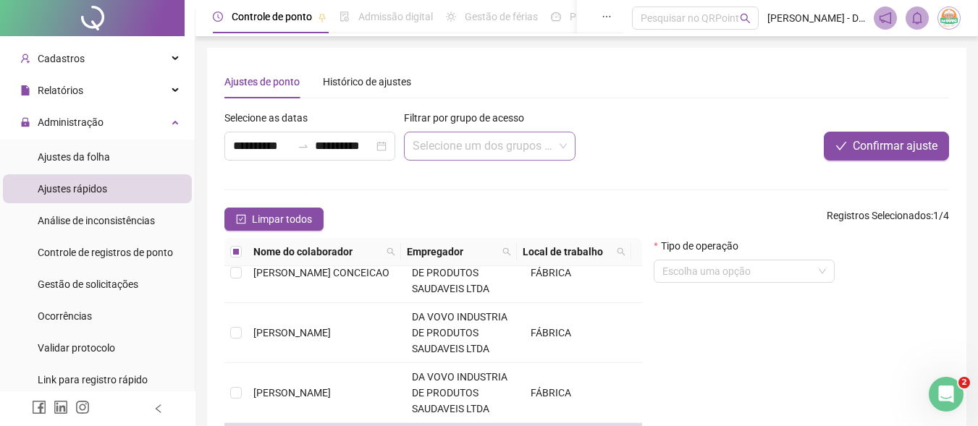
click at [478, 151] on input "search" at bounding box center [483, 146] width 140 height 28
click at [736, 274] on input "search" at bounding box center [737, 272] width 151 height 22
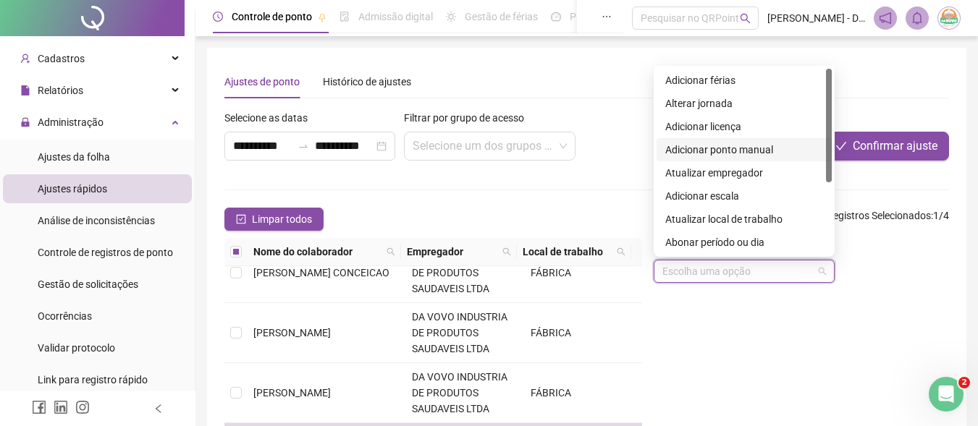
click at [756, 151] on div "Adicionar ponto manual" at bounding box center [744, 150] width 158 height 16
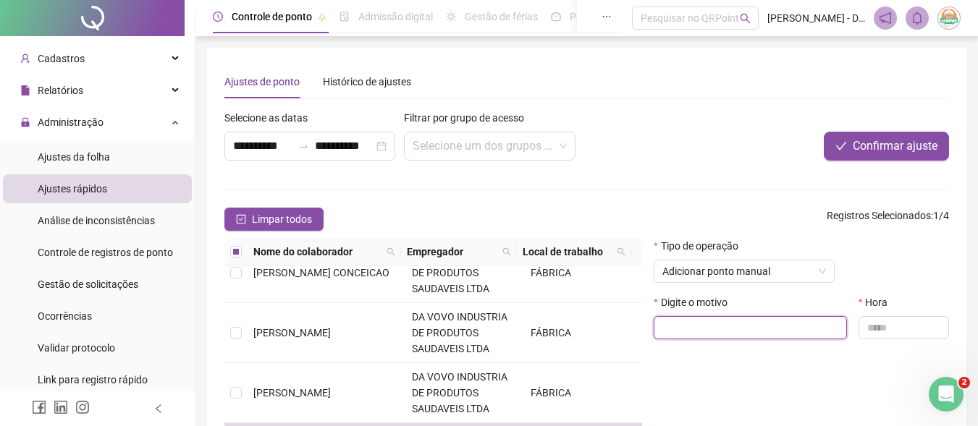
click at [759, 322] on input "text" at bounding box center [750, 327] width 193 height 23
click at [813, 274] on span "Adicionar ponto manual" at bounding box center [744, 272] width 164 height 22
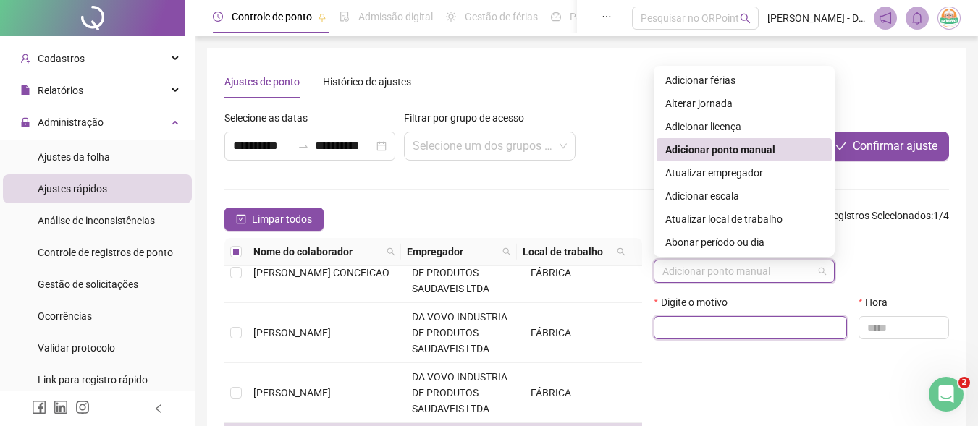
click at [759, 329] on input "text" at bounding box center [750, 327] width 193 height 23
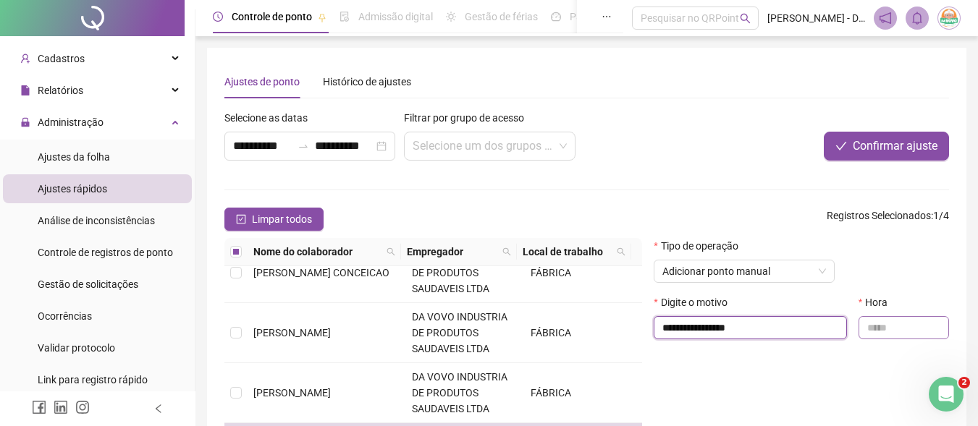
type input "**********"
click at [893, 322] on input "text" at bounding box center [903, 327] width 90 height 23
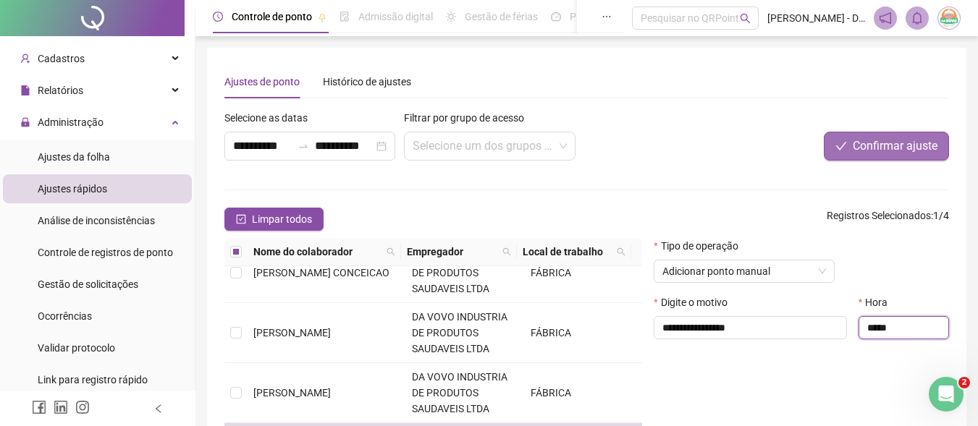
type input "*****"
click at [908, 150] on span "Confirmar ajuste" at bounding box center [895, 146] width 85 height 17
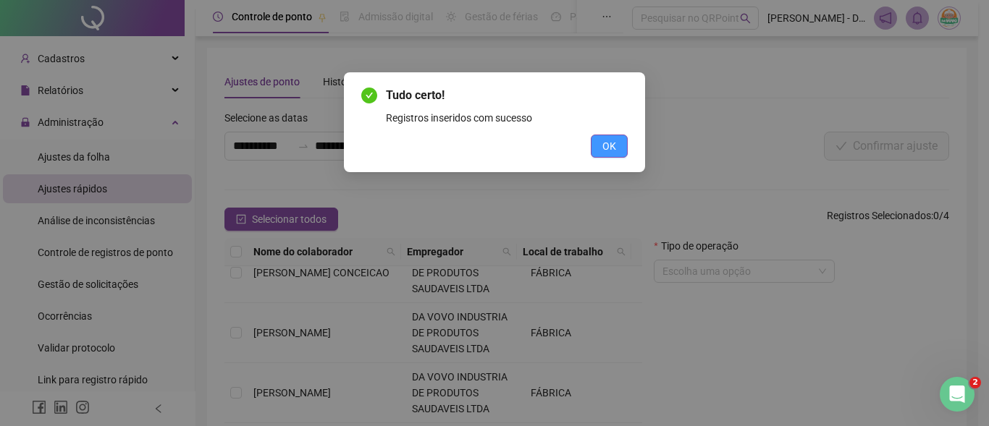
click at [601, 143] on button "OK" at bounding box center [609, 146] width 37 height 23
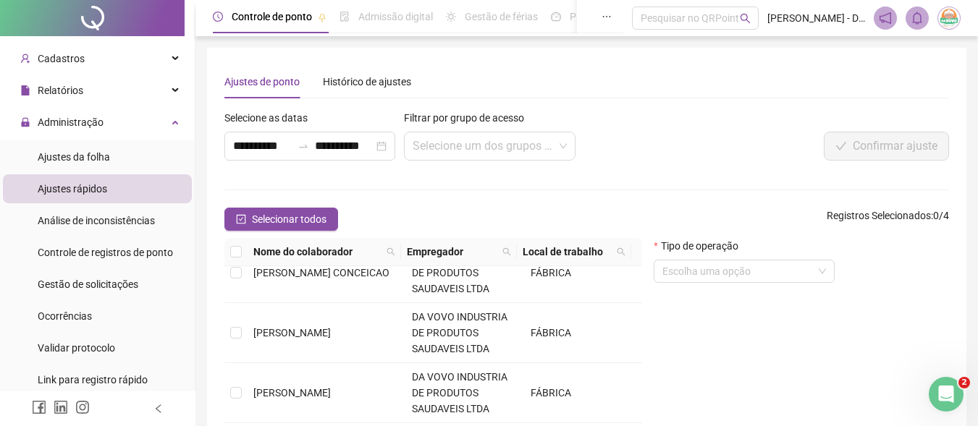
scroll to position [145, 0]
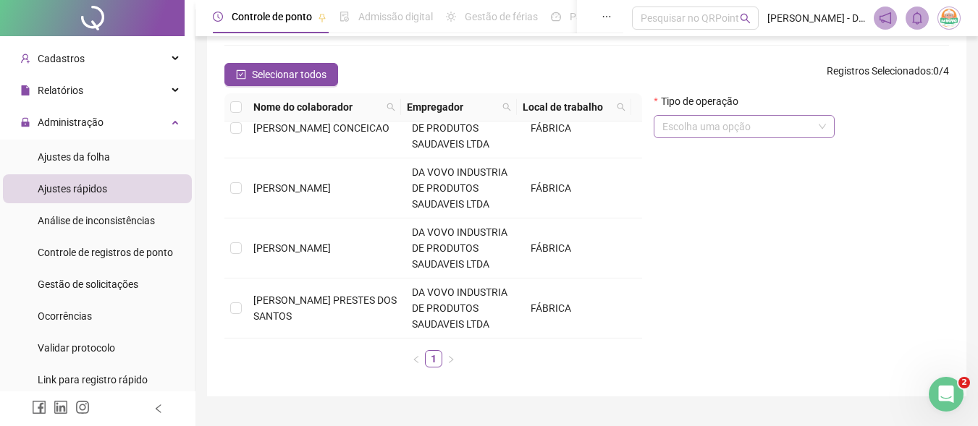
click at [773, 132] on input "search" at bounding box center [737, 127] width 151 height 22
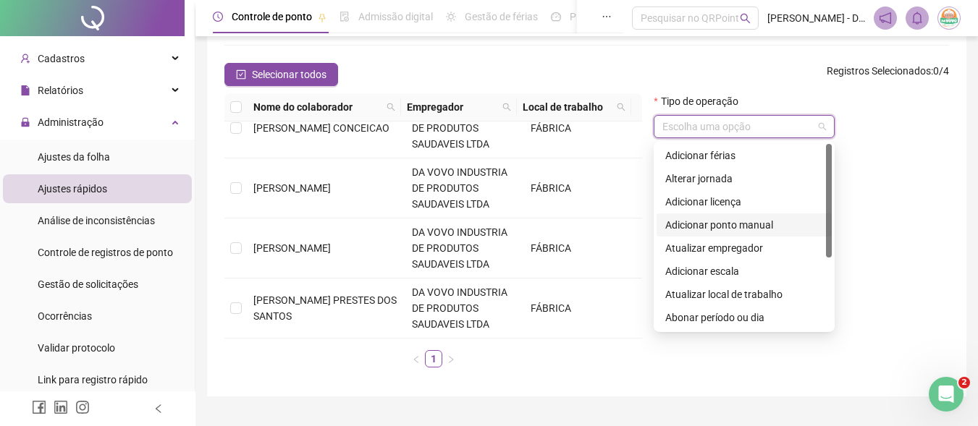
click at [746, 226] on div "Adicionar ponto manual" at bounding box center [744, 225] width 158 height 16
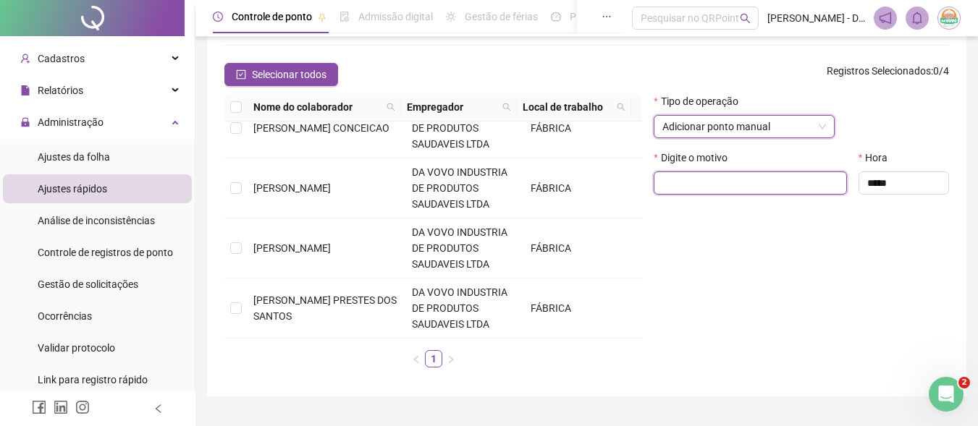
click at [746, 187] on input "text" at bounding box center [750, 183] width 193 height 23
type input "**********"
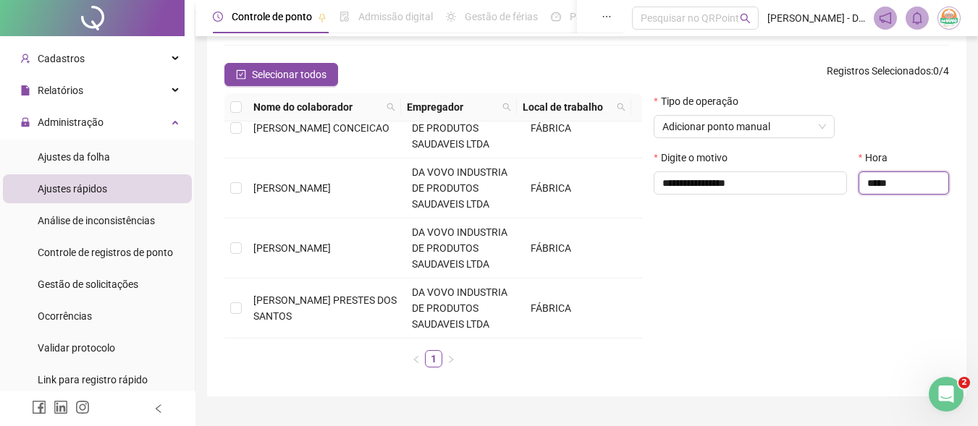
click at [930, 190] on input "*****" at bounding box center [903, 183] width 90 height 23
type input "*"
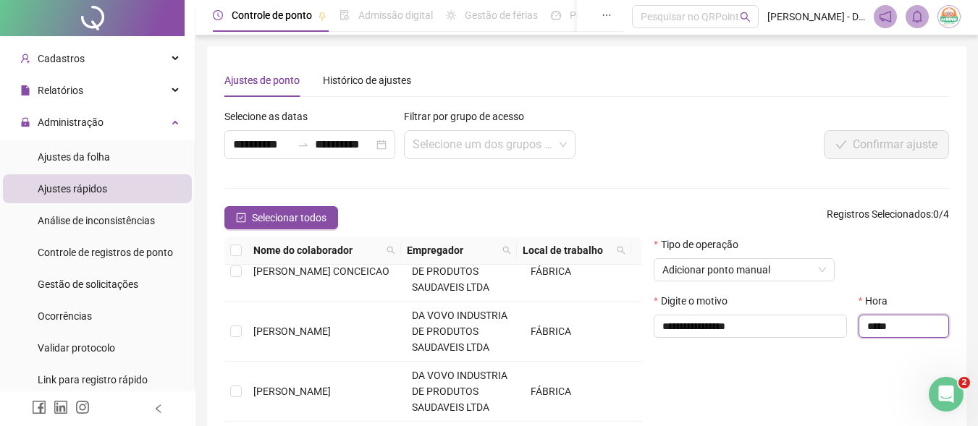
scroll to position [0, 0]
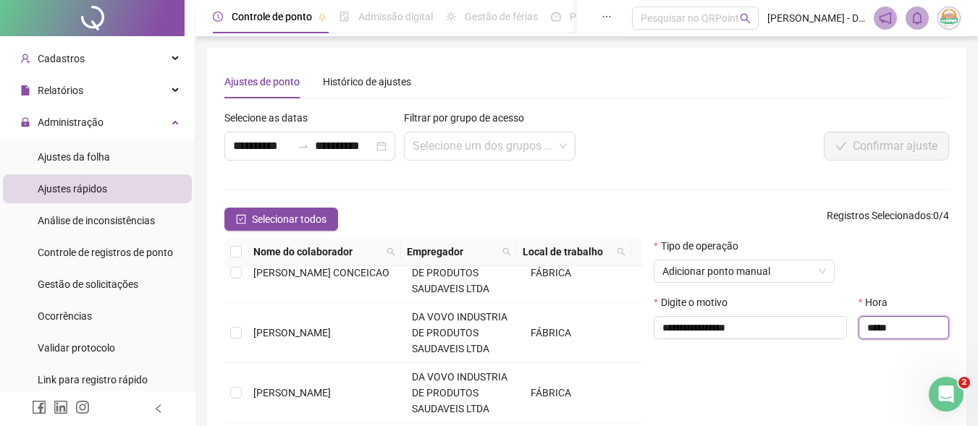
type input "*****"
click at [782, 176] on form "**********" at bounding box center [586, 317] width 725 height 414
click at [558, 145] on span at bounding box center [489, 146] width 153 height 28
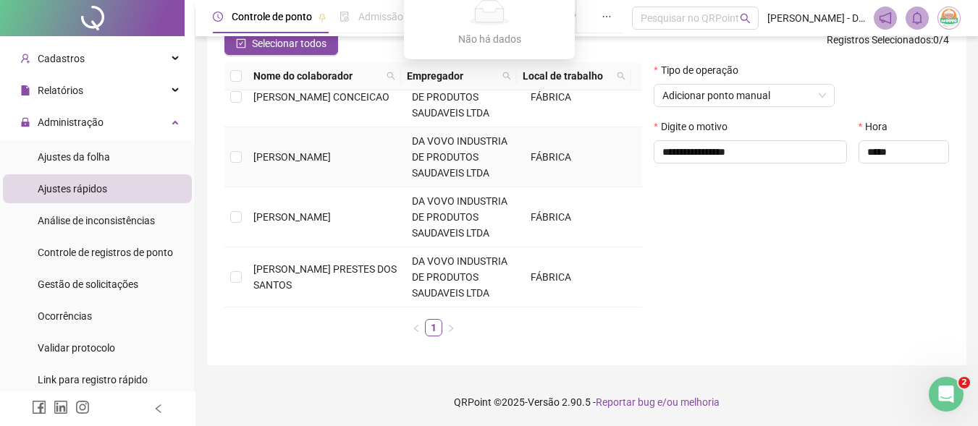
scroll to position [177, 0]
click at [246, 271] on td at bounding box center [235, 276] width 23 height 60
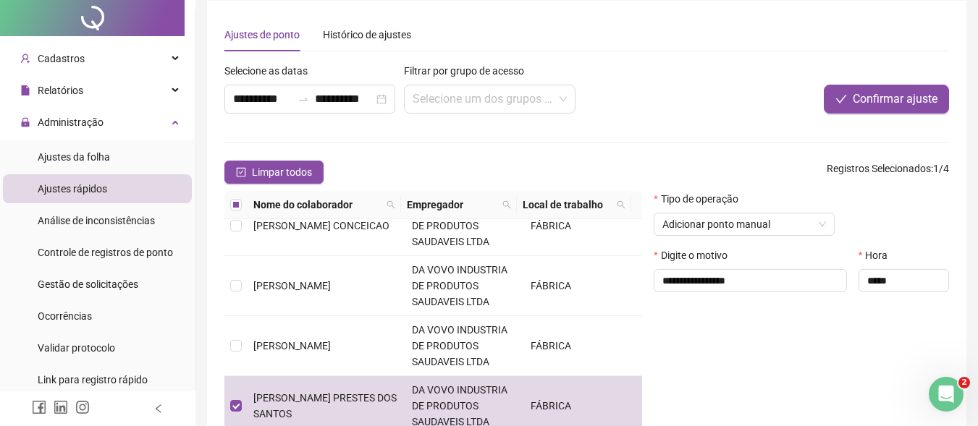
scroll to position [72, 0]
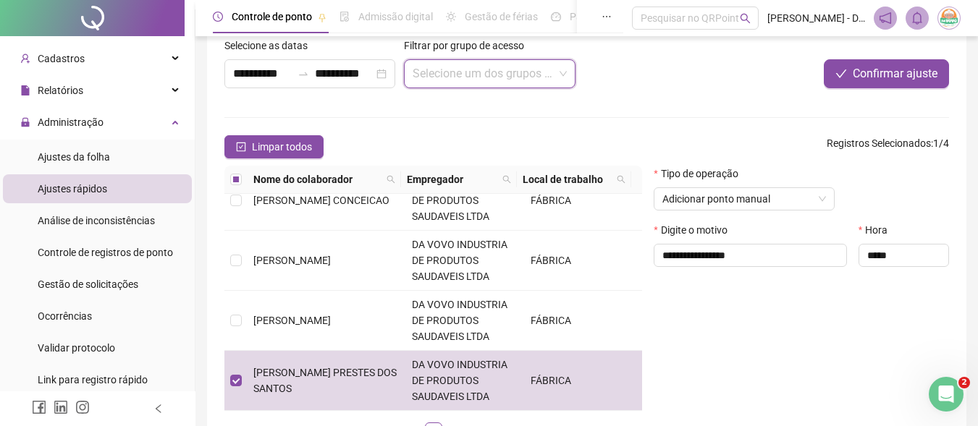
click at [493, 77] on input "search" at bounding box center [483, 74] width 140 height 28
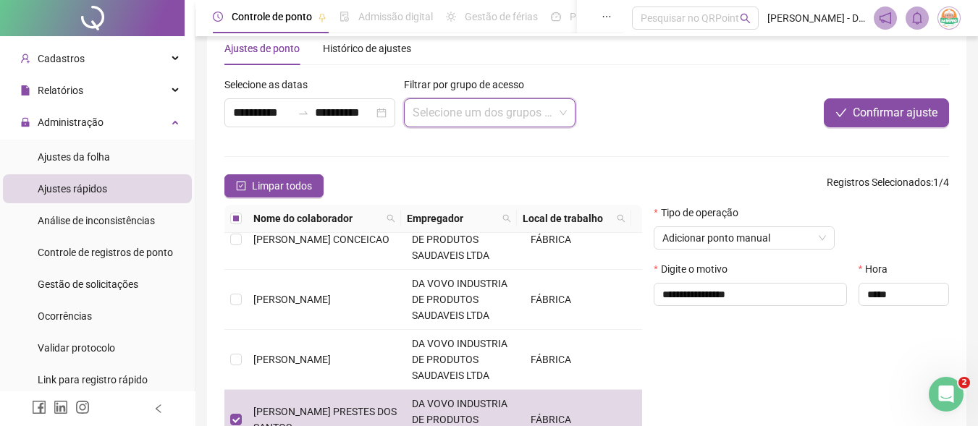
scroll to position [33, 0]
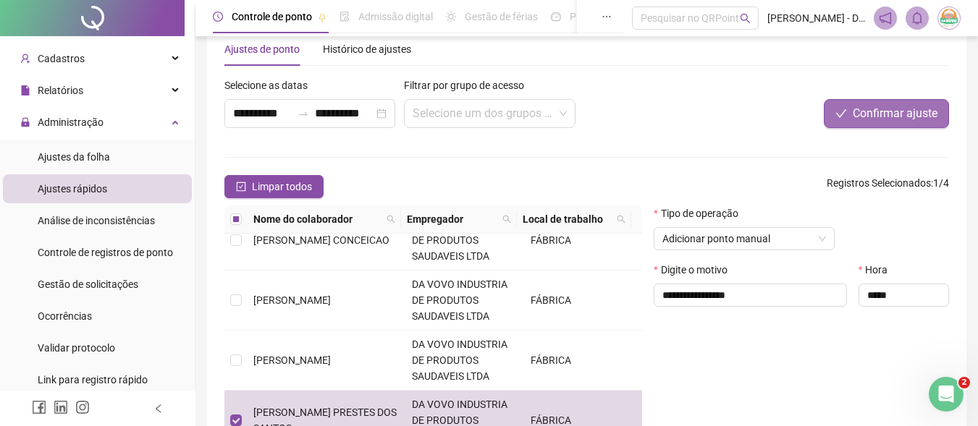
click at [911, 122] on span "Confirmar ajuste" at bounding box center [895, 113] width 85 height 17
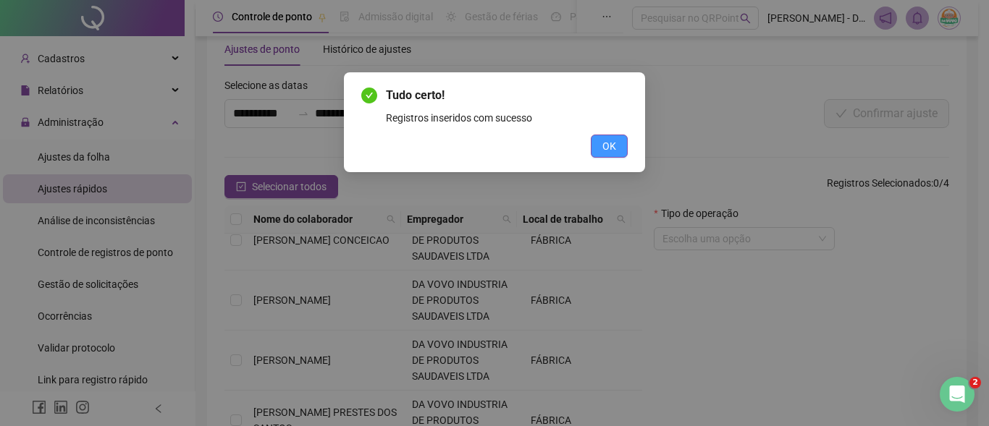
click at [609, 153] on span "OK" at bounding box center [609, 146] width 14 height 16
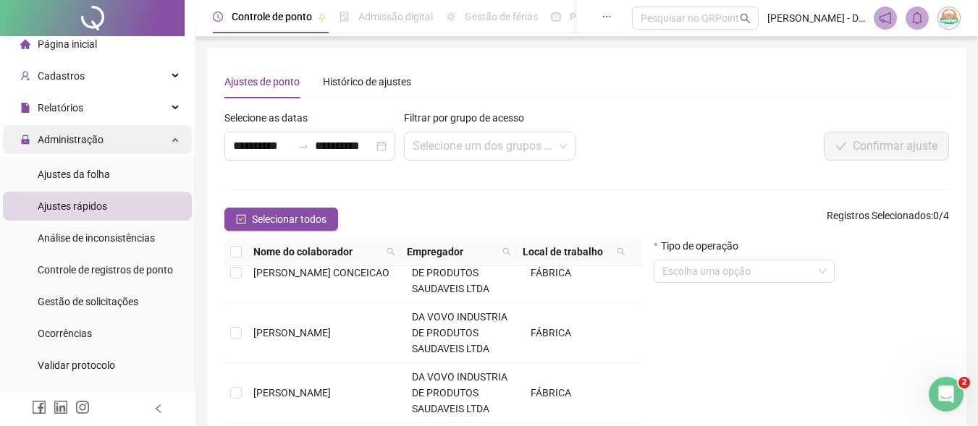
scroll to position [0, 0]
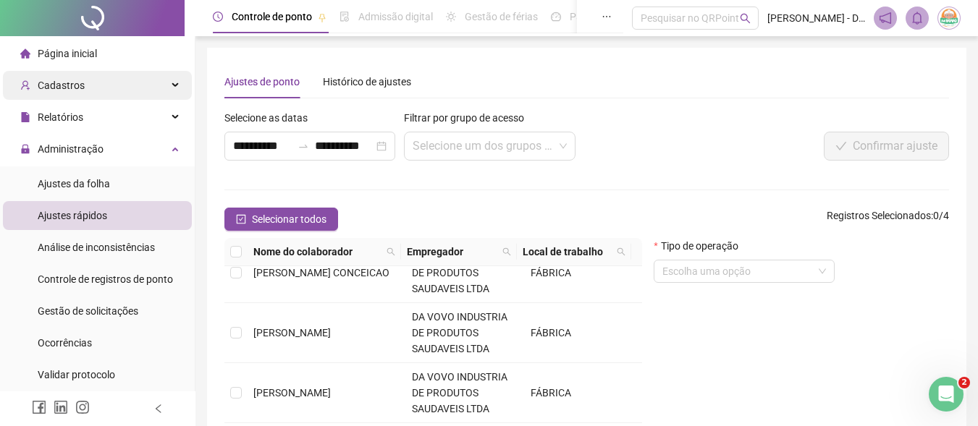
click at [83, 85] on div "Cadastros" at bounding box center [97, 85] width 189 height 29
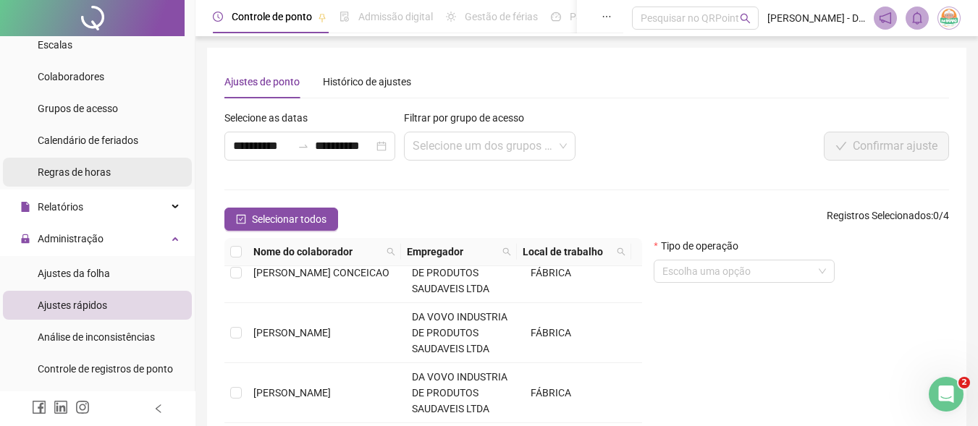
scroll to position [145, 0]
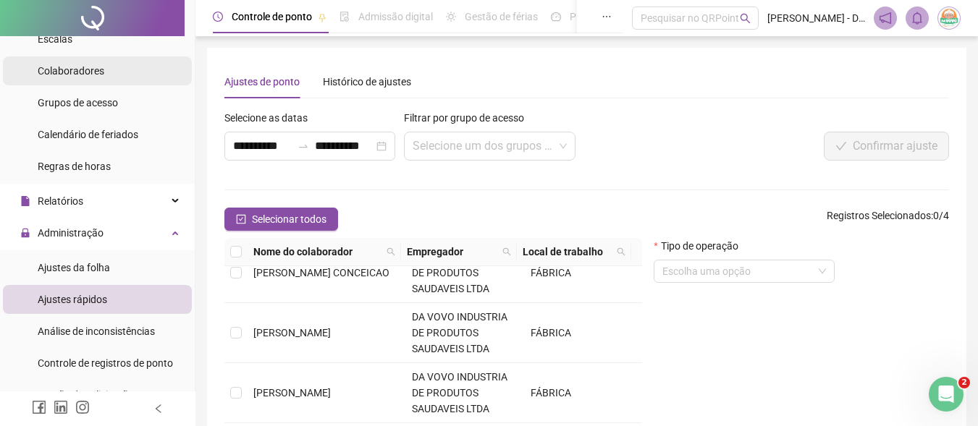
click at [97, 68] on span "Colaboradores" at bounding box center [71, 71] width 67 height 12
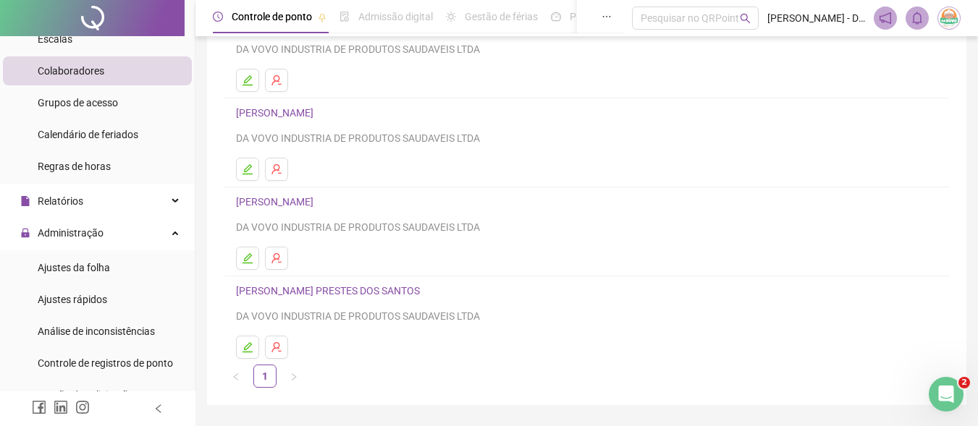
scroll to position [145, 0]
click at [334, 281] on h4 "[PERSON_NAME] PRESTES DOS [PERSON_NAME]" at bounding box center [586, 289] width 701 height 17
click at [332, 287] on link "[PERSON_NAME] PRESTES DOS [PERSON_NAME]" at bounding box center [330, 290] width 188 height 12
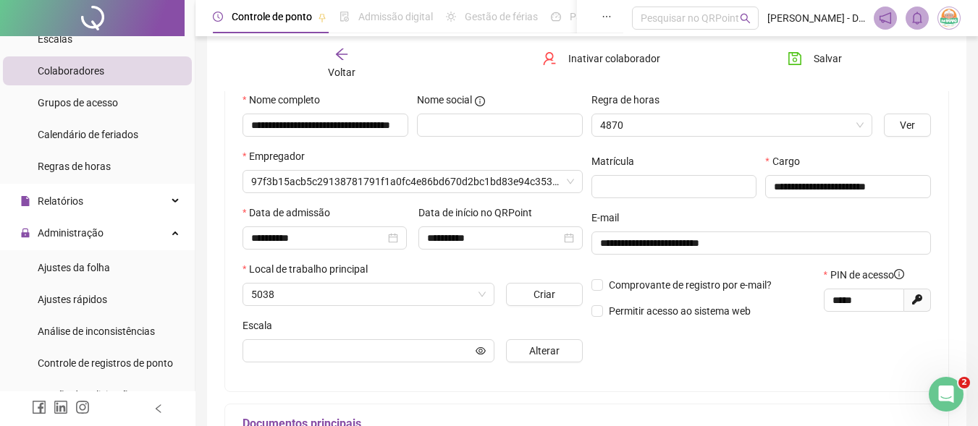
scroll to position [152, 0]
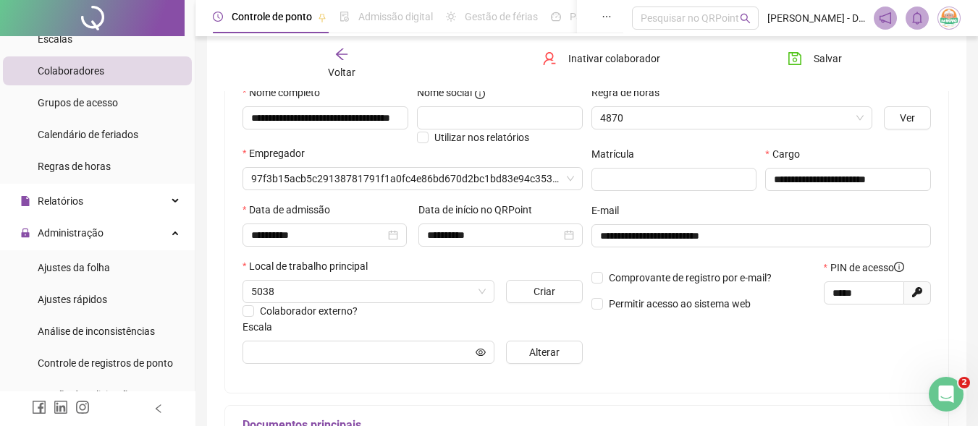
type input "**********"
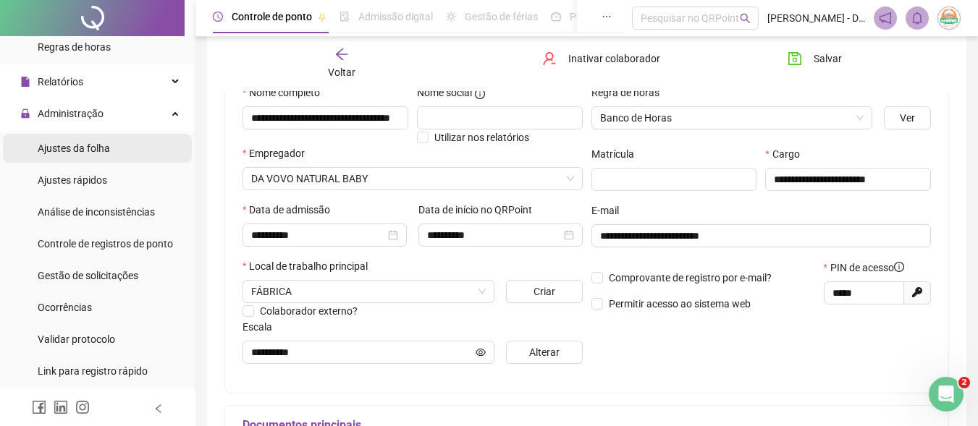
scroll to position [290, 0]
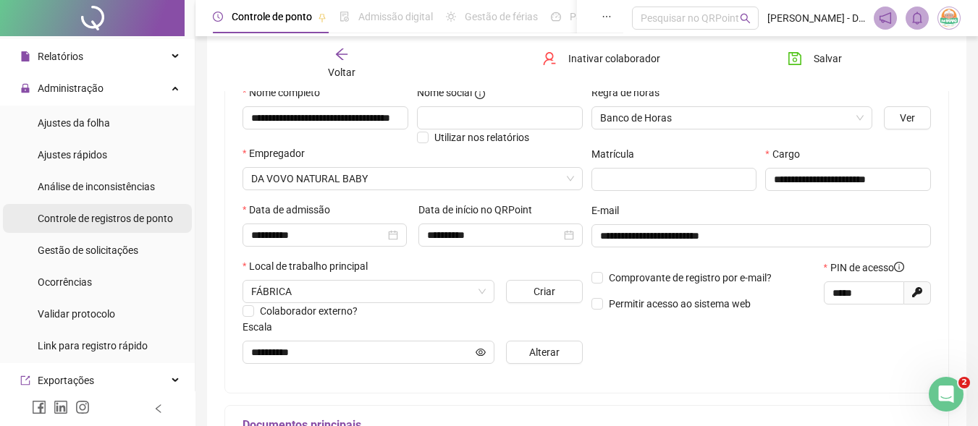
click at [117, 224] on span "Controle de registros de ponto" at bounding box center [105, 219] width 135 height 12
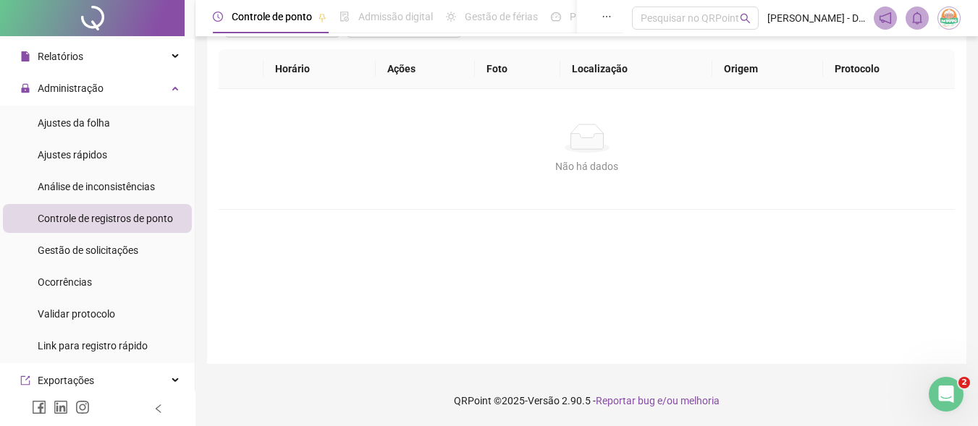
scroll to position [135, 0]
click at [710, 16] on div "Pesquisar no QRPoint" at bounding box center [695, 18] width 127 height 23
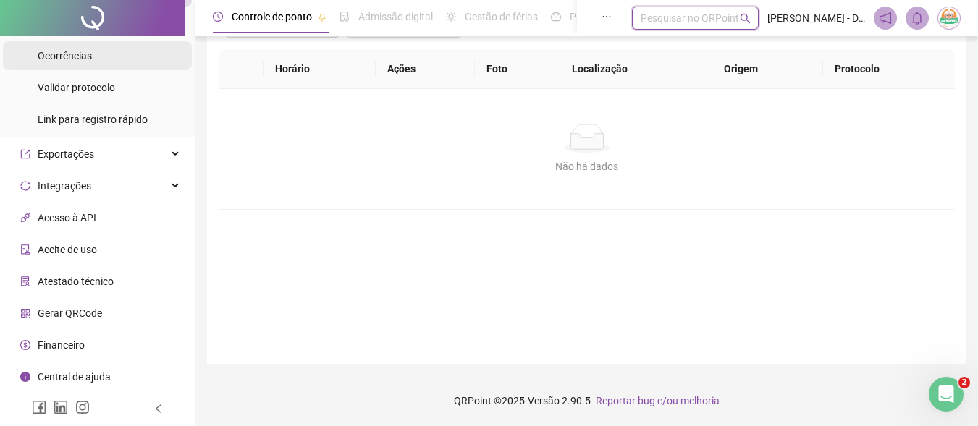
scroll to position [371, 0]
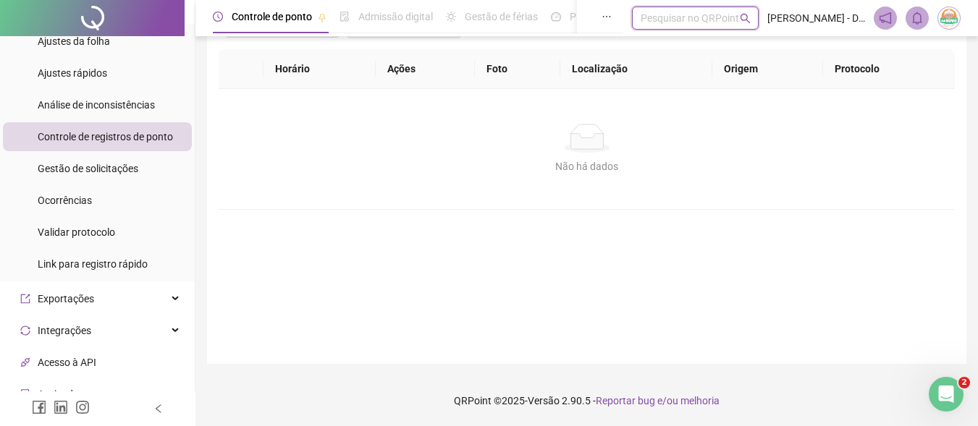
click at [303, 74] on th "Horário" at bounding box center [319, 69] width 112 height 40
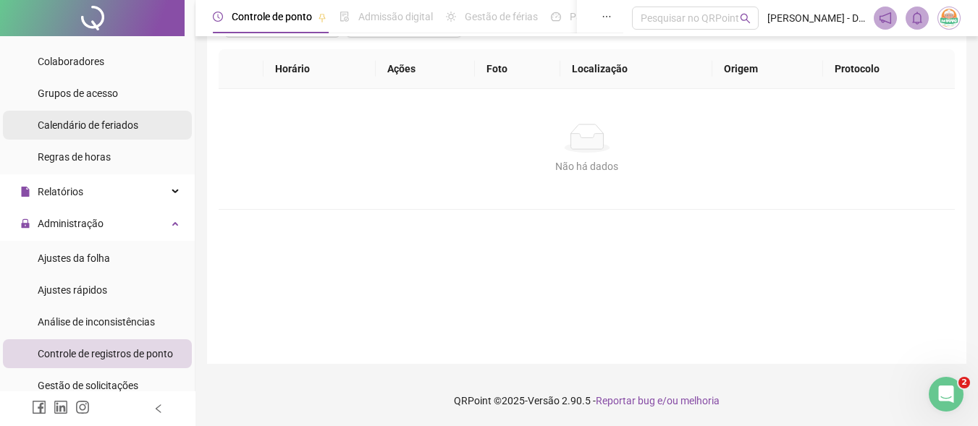
scroll to position [82, 0]
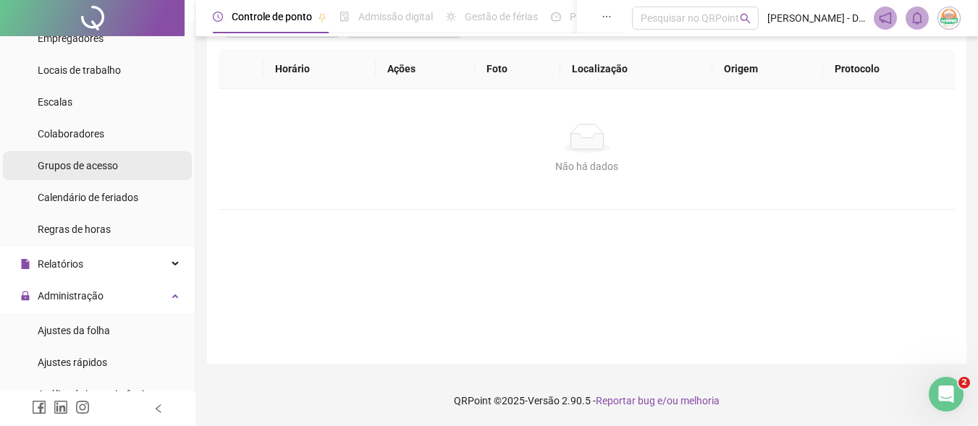
click at [68, 161] on span "Grupos de acesso" at bounding box center [78, 166] width 80 height 12
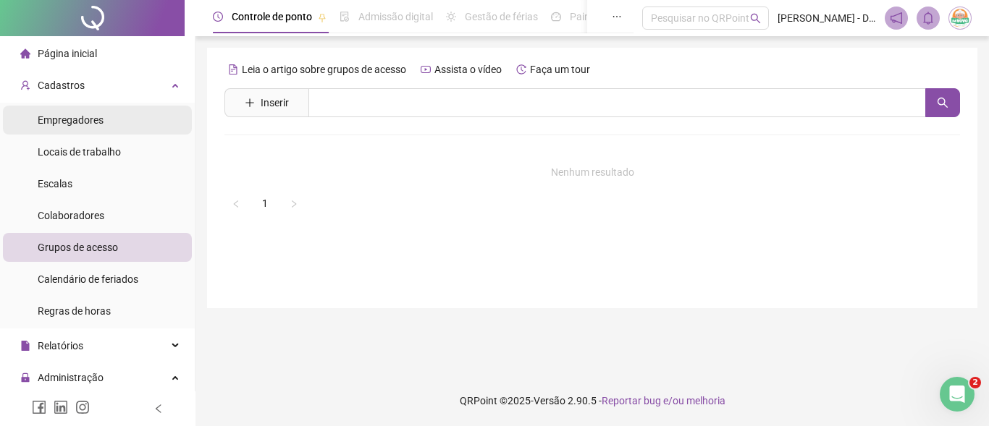
click at [69, 130] on div "Empregadores" at bounding box center [71, 120] width 66 height 29
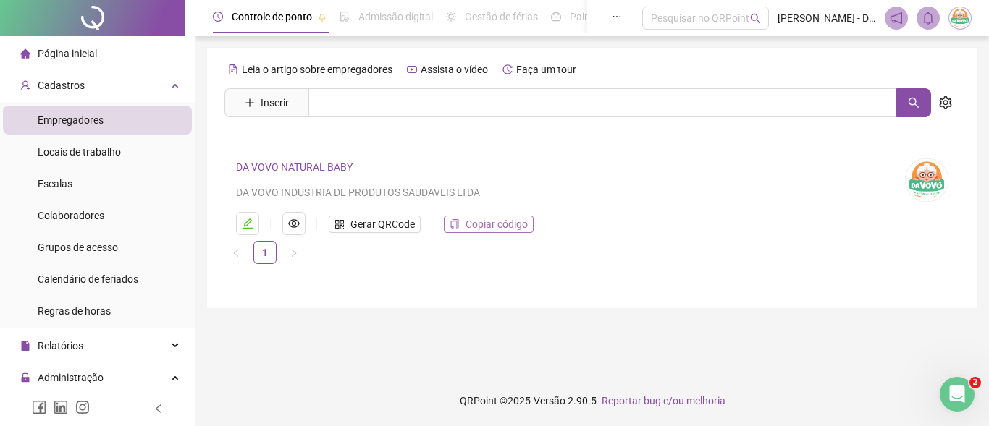
click at [454, 224] on icon "copy" at bounding box center [454, 224] width 10 height 10
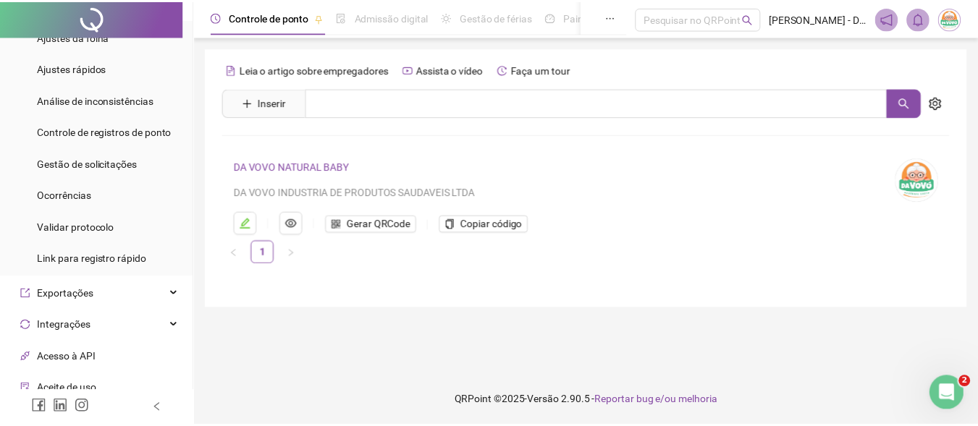
scroll to position [371, 0]
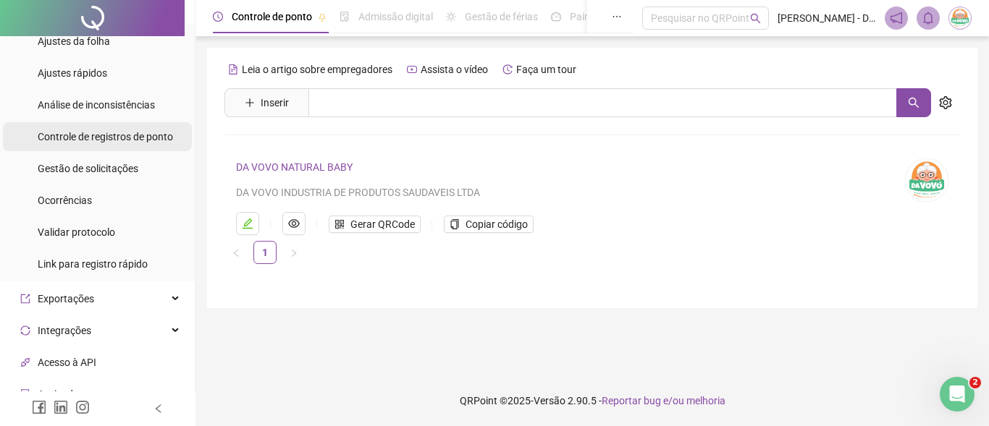
click at [154, 135] on span "Controle de registros de ponto" at bounding box center [105, 137] width 135 height 12
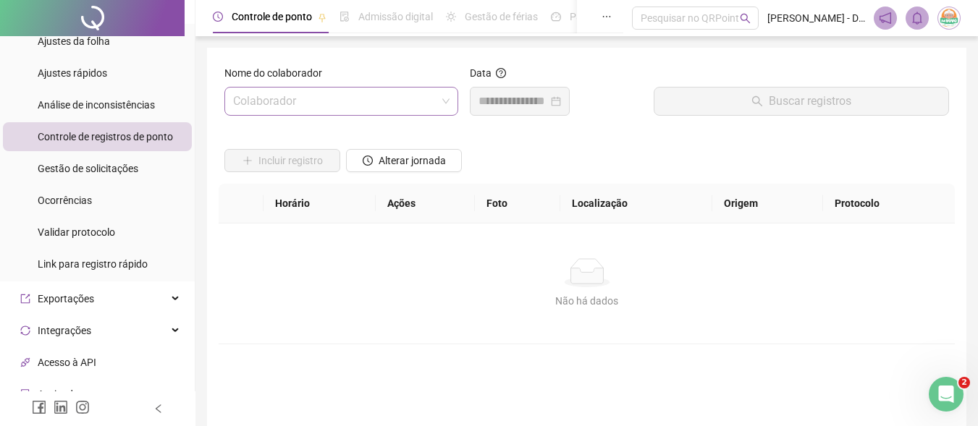
click at [247, 104] on input "search" at bounding box center [334, 102] width 203 height 28
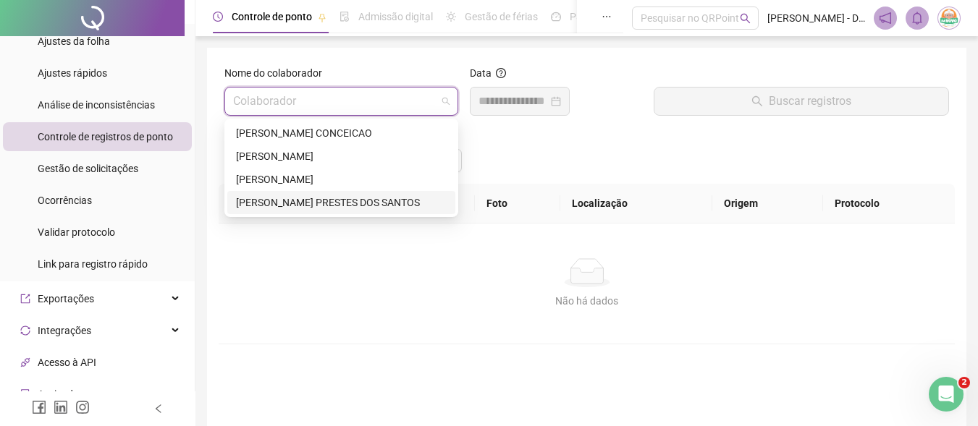
click at [258, 195] on div "[PERSON_NAME] PRESTES DOS [PERSON_NAME]" at bounding box center [341, 203] width 211 height 16
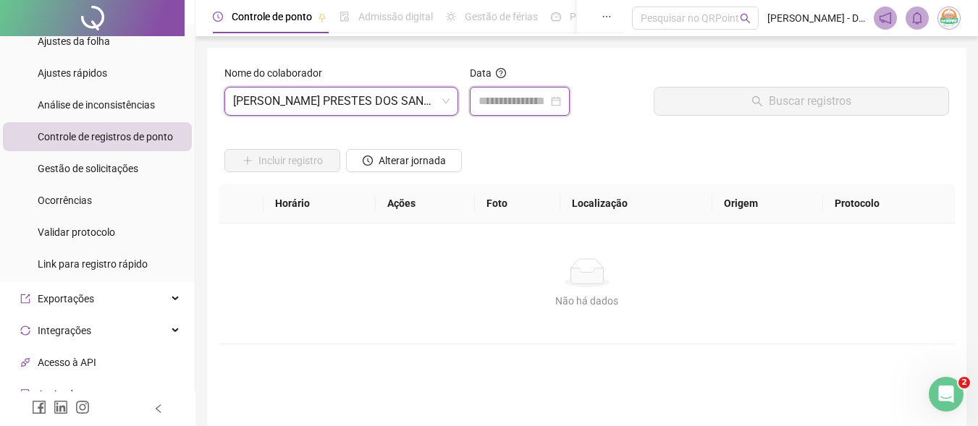
click at [512, 103] on input at bounding box center [512, 101] width 69 height 17
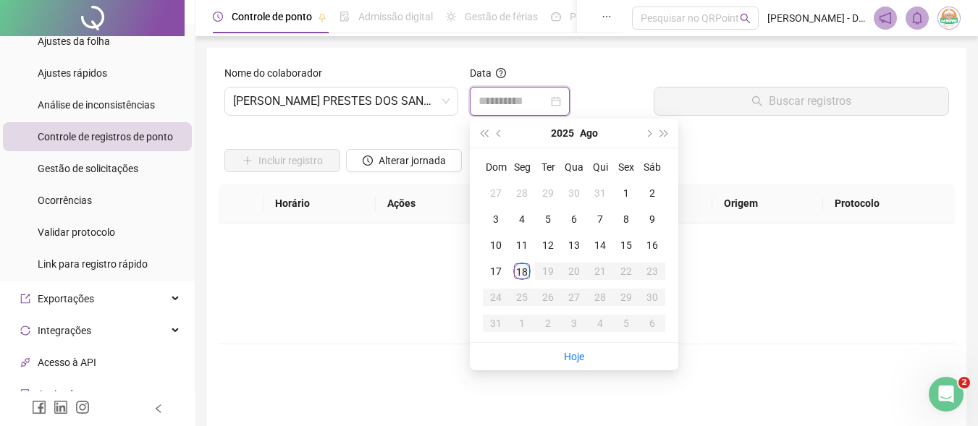
type input "**********"
click at [519, 268] on div "18" at bounding box center [521, 271] width 17 height 17
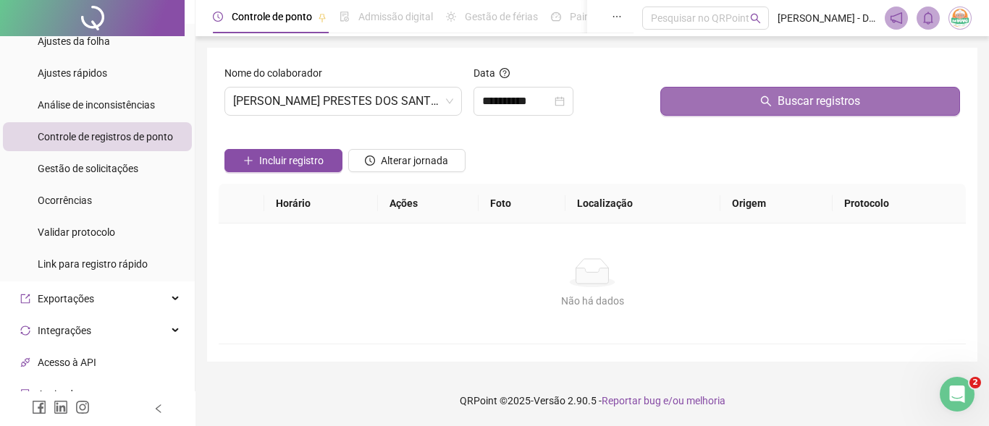
click at [730, 109] on button "Buscar registros" at bounding box center [810, 101] width 300 height 29
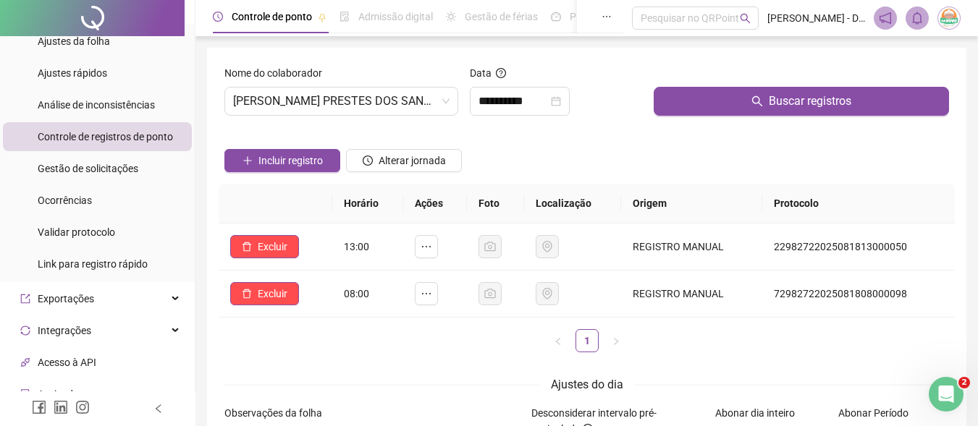
click at [617, 155] on div "Incluir registro Alterar jornada" at bounding box center [586, 155] width 730 height 56
click at [735, 150] on div "Incluir registro Alterar jornada" at bounding box center [586, 155] width 730 height 56
click at [440, 104] on span "[PERSON_NAME] PRESTES DOS [PERSON_NAME]" at bounding box center [341, 102] width 216 height 28
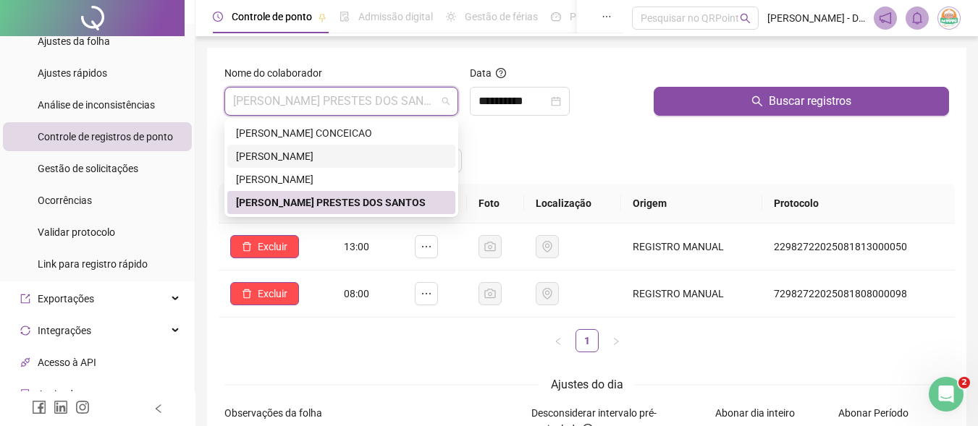
click at [358, 154] on div "[PERSON_NAME]" at bounding box center [341, 156] width 211 height 16
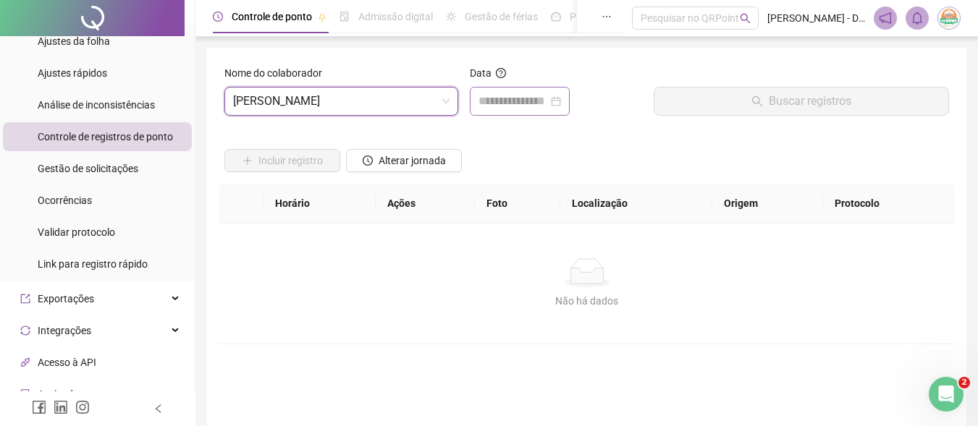
click at [561, 93] on div at bounding box center [519, 101] width 83 height 17
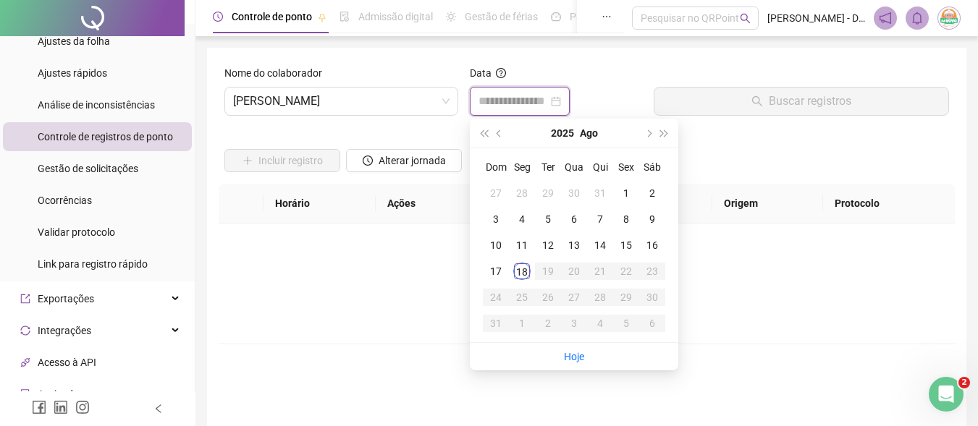
click at [561, 94] on div at bounding box center [519, 101] width 83 height 17
type input "**********"
click at [520, 263] on div "18" at bounding box center [521, 271] width 17 height 17
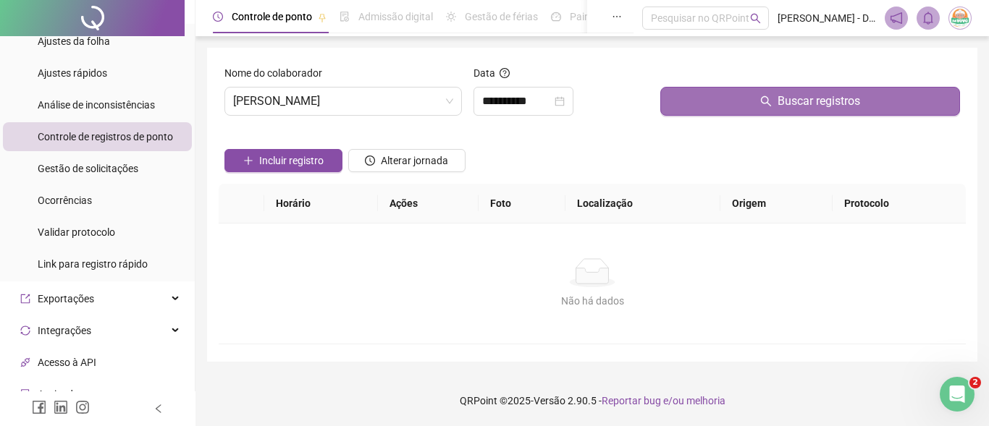
click at [738, 105] on button "Buscar registros" at bounding box center [810, 101] width 300 height 29
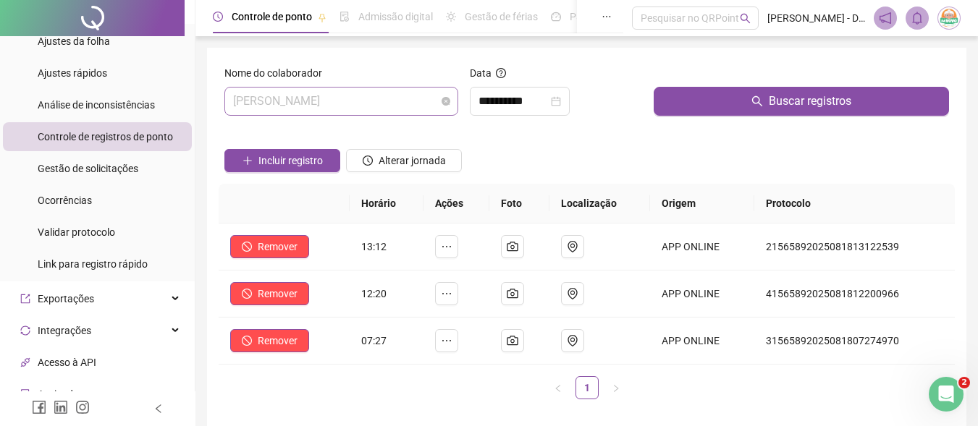
click at [419, 104] on span "[PERSON_NAME]" at bounding box center [341, 102] width 216 height 28
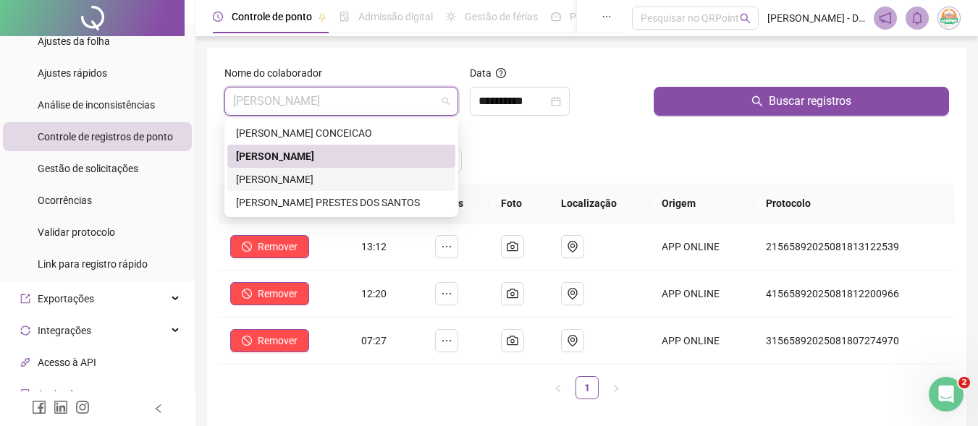
click at [377, 179] on div "[PERSON_NAME]" at bounding box center [341, 180] width 211 height 16
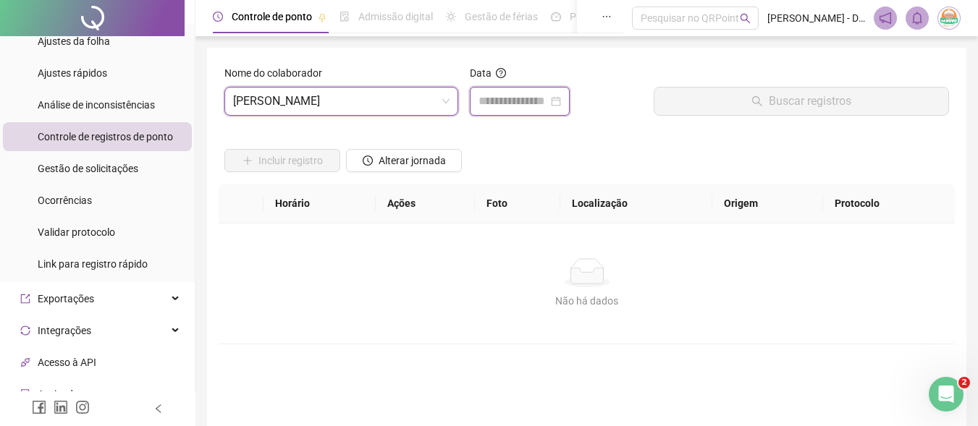
click at [546, 108] on input at bounding box center [512, 101] width 69 height 17
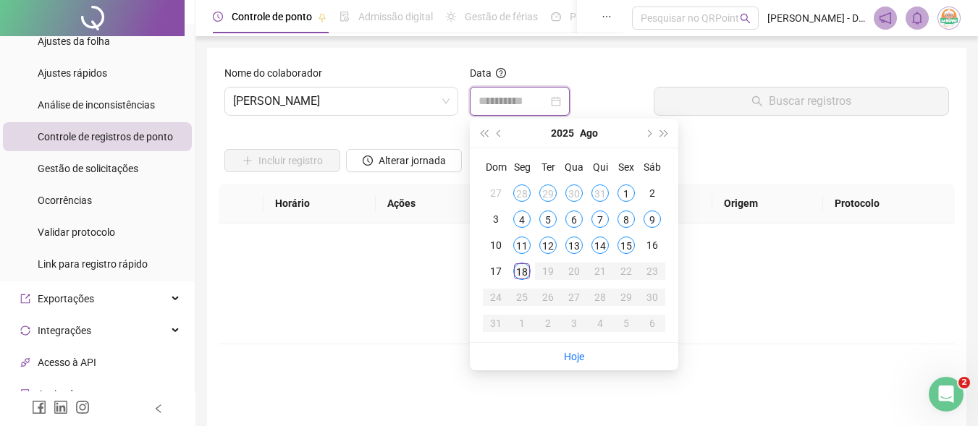
type input "**********"
click at [520, 269] on div "18" at bounding box center [521, 271] width 17 height 17
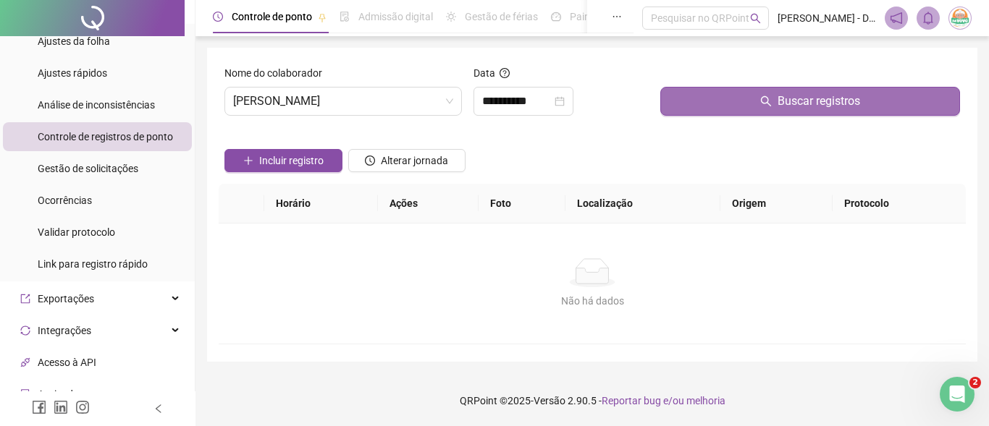
click at [766, 100] on icon "search" at bounding box center [766, 102] width 12 height 12
